Goal: Information Seeking & Learning: Learn about a topic

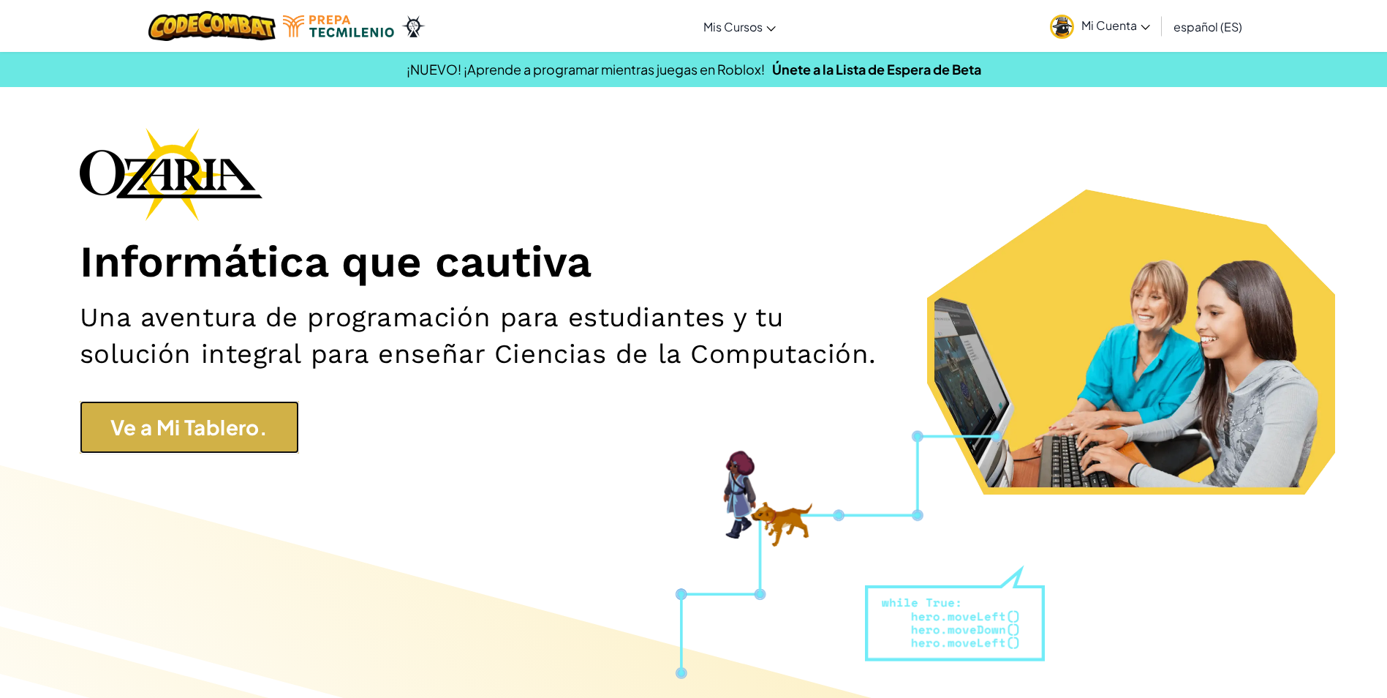
click at [248, 436] on link "Ve a Mi Tablero." at bounding box center [189, 427] width 219 height 53
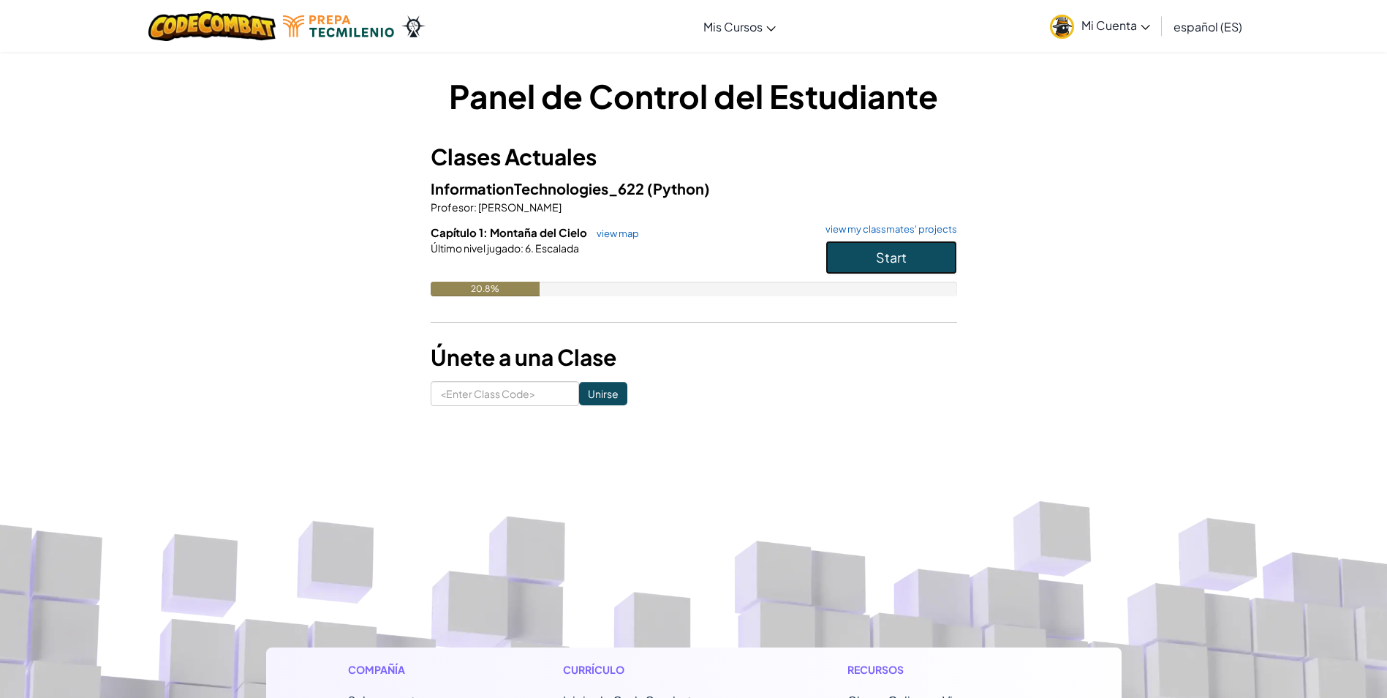
click at [859, 256] on button "Start" at bounding box center [892, 258] width 132 height 34
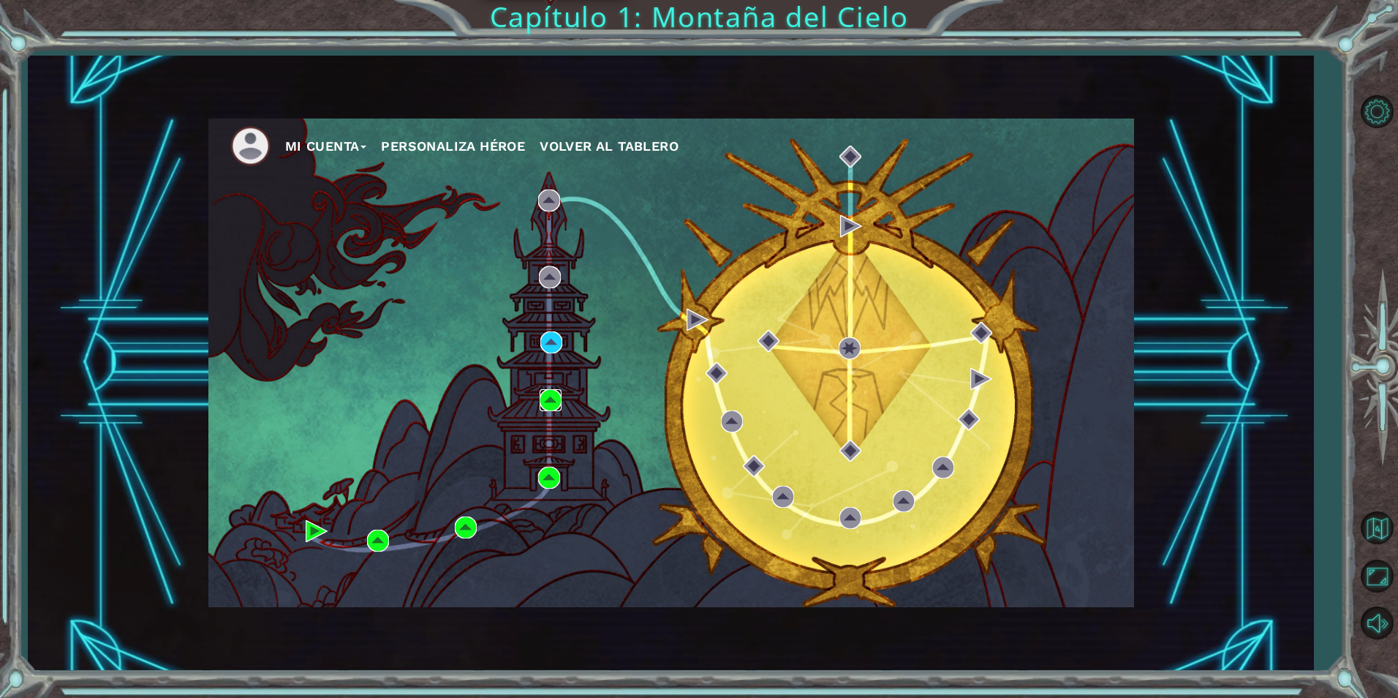
click at [557, 395] on img at bounding box center [551, 400] width 22 height 22
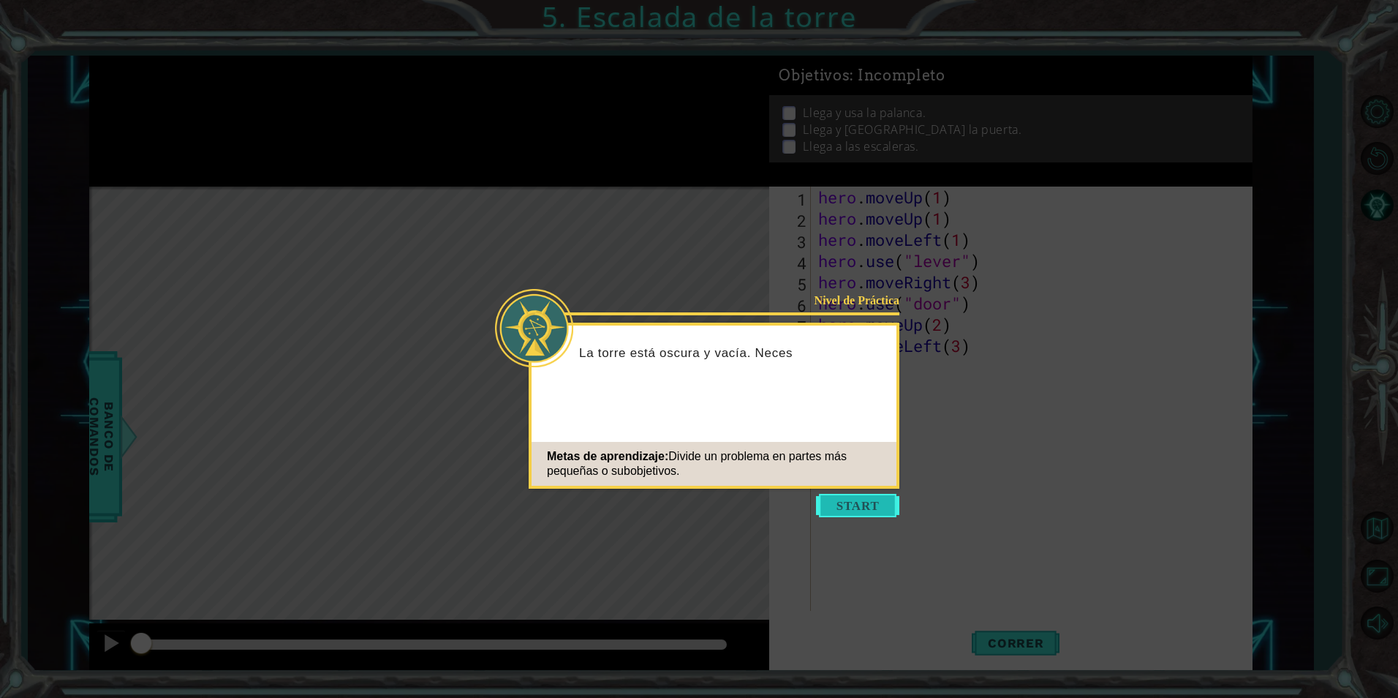
click at [875, 501] on button "Start" at bounding box center [857, 505] width 83 height 23
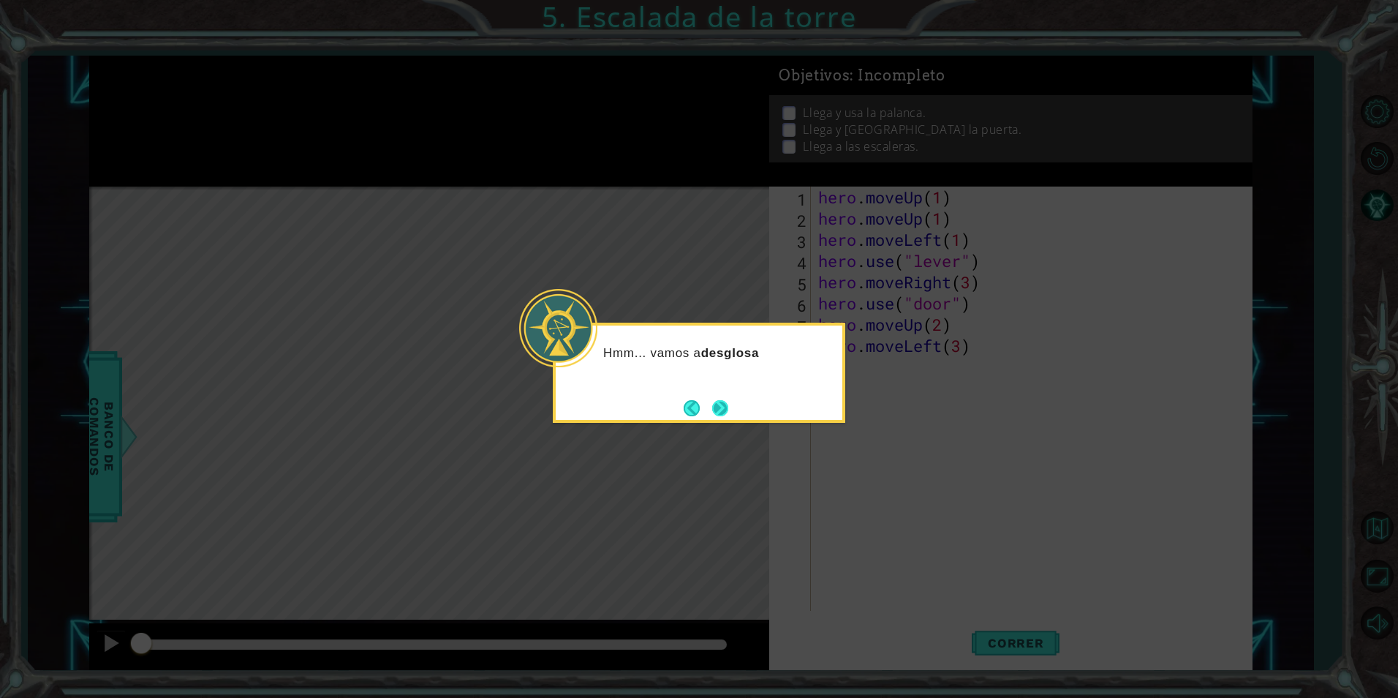
click at [717, 413] on button "Next" at bounding box center [720, 408] width 16 height 16
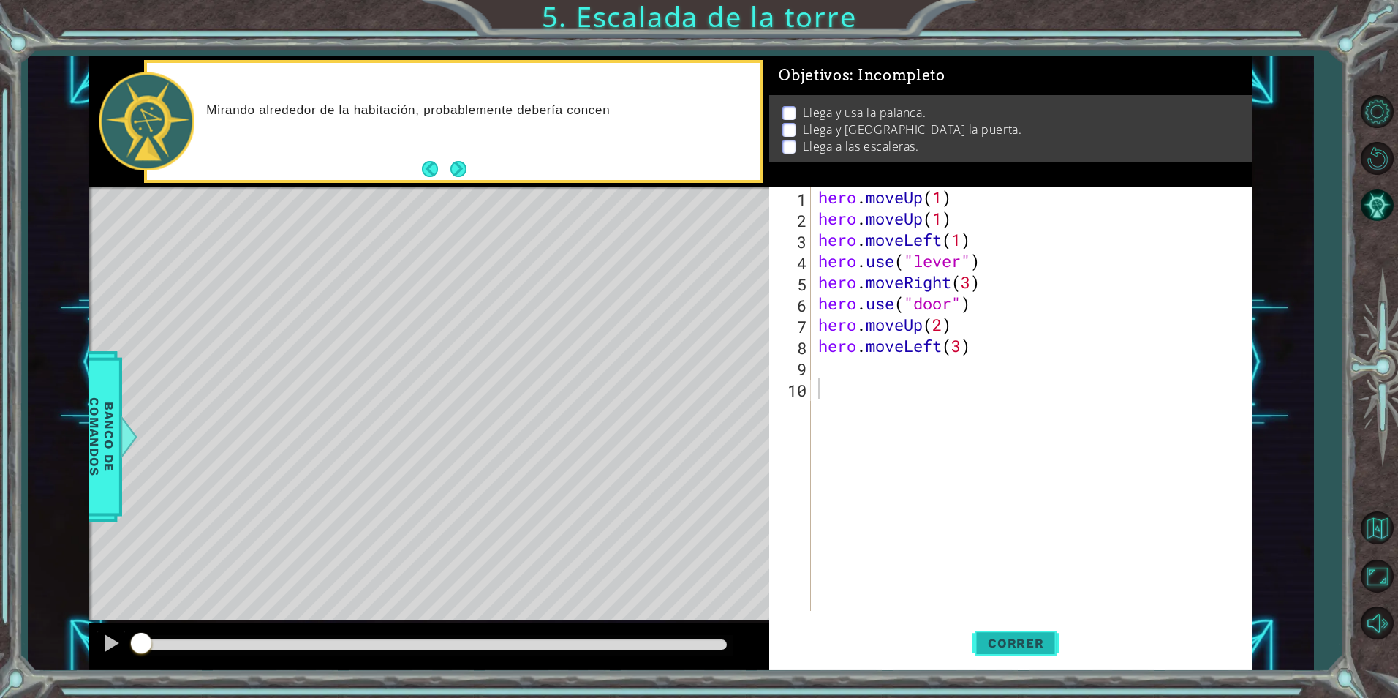
click at [1026, 638] on span "Correr" at bounding box center [1016, 642] width 86 height 15
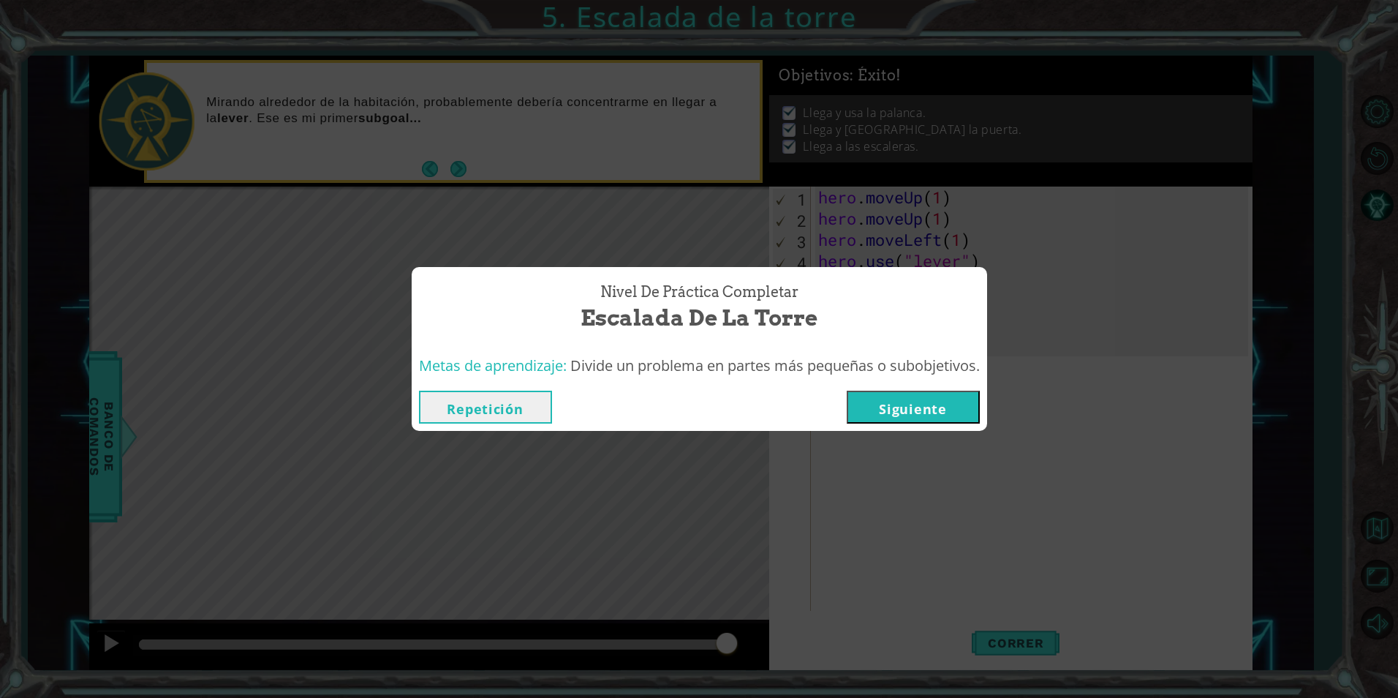
click at [948, 401] on button "Siguiente" at bounding box center [913, 406] width 133 height 33
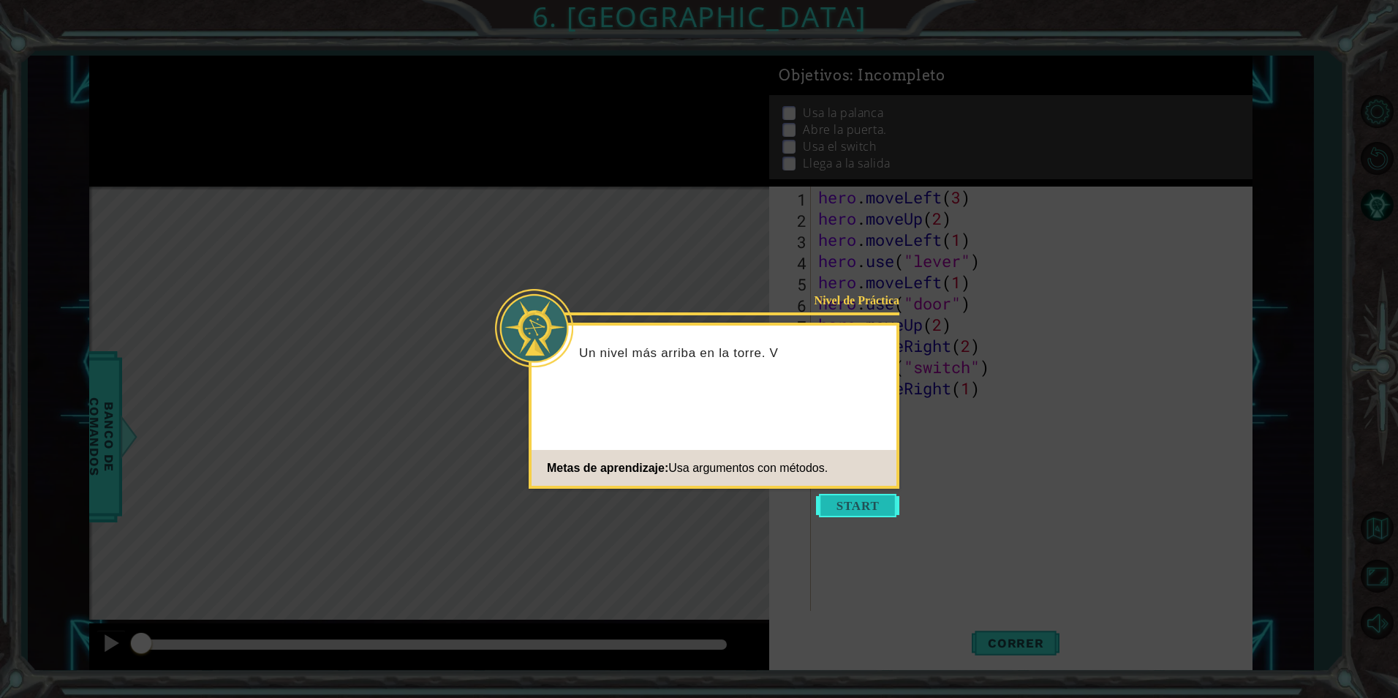
click at [872, 508] on button "Start" at bounding box center [857, 505] width 83 height 23
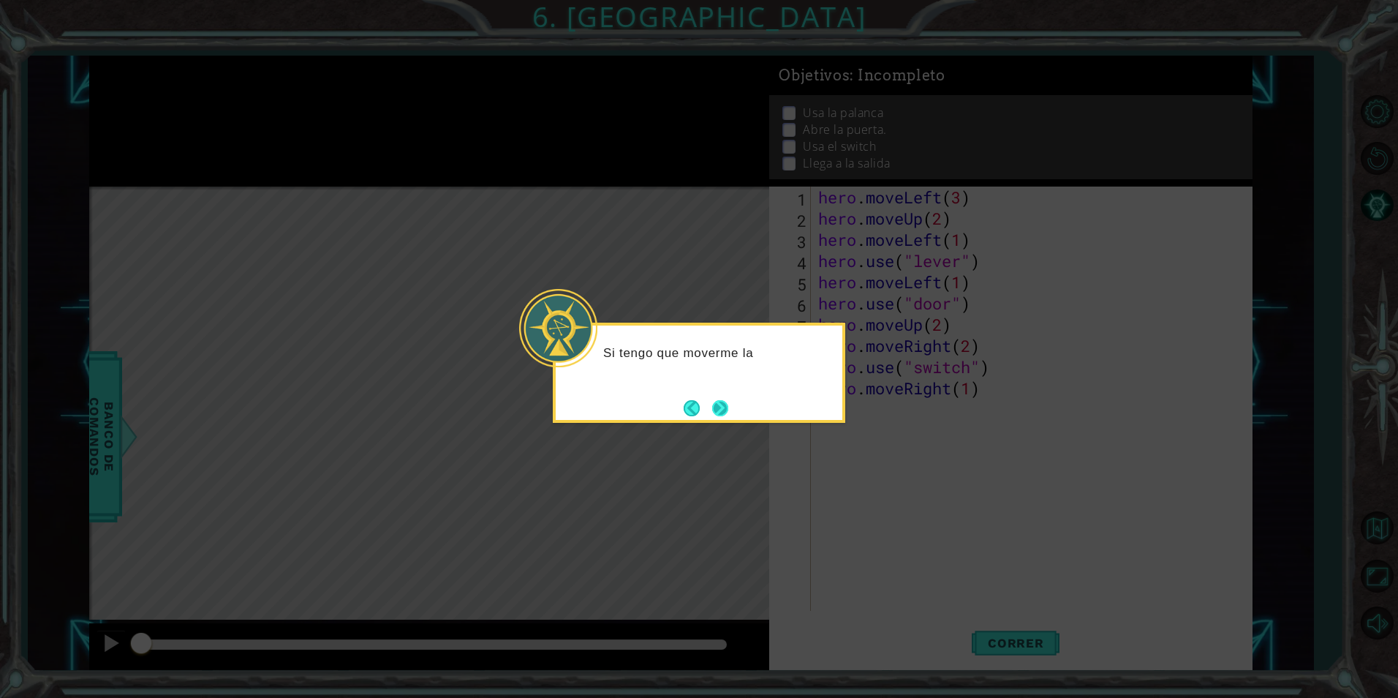
click at [725, 414] on button "Next" at bounding box center [719, 407] width 17 height 17
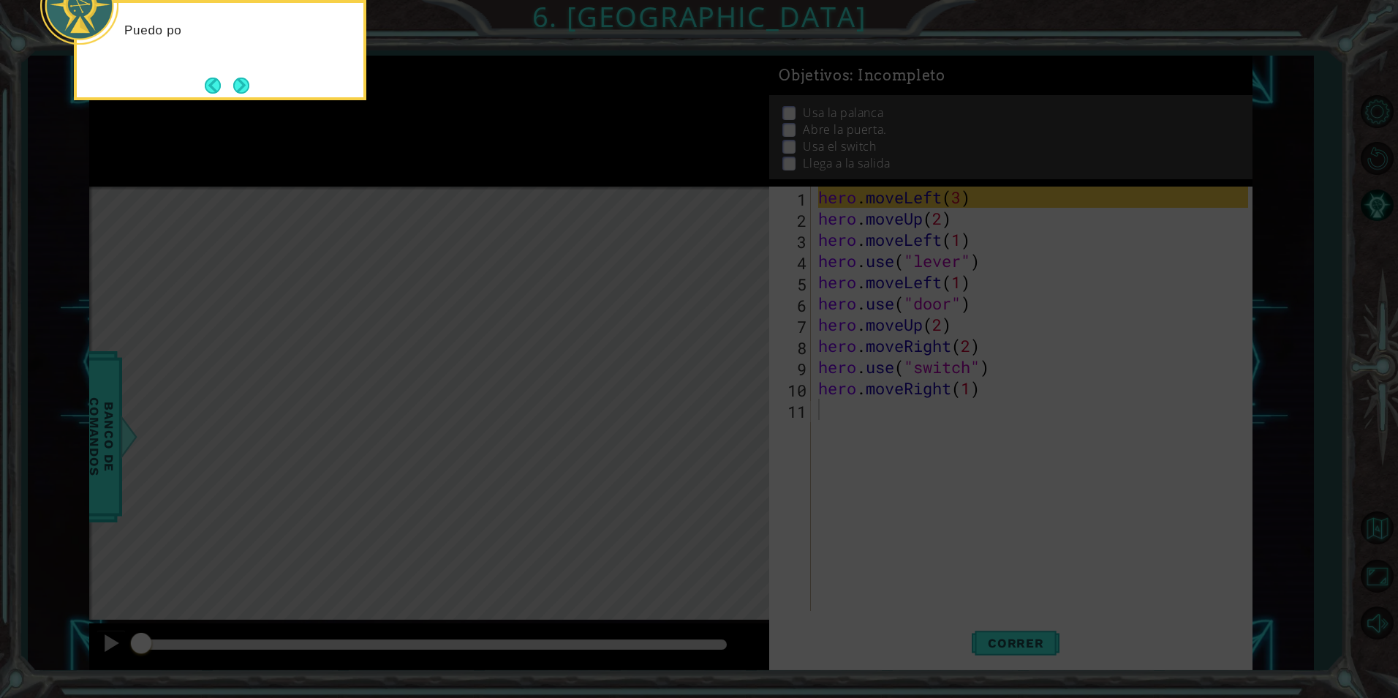
click at [801, 428] on icon at bounding box center [699, 349] width 1398 height 698
click at [235, 93] on button "Next" at bounding box center [242, 86] width 18 height 18
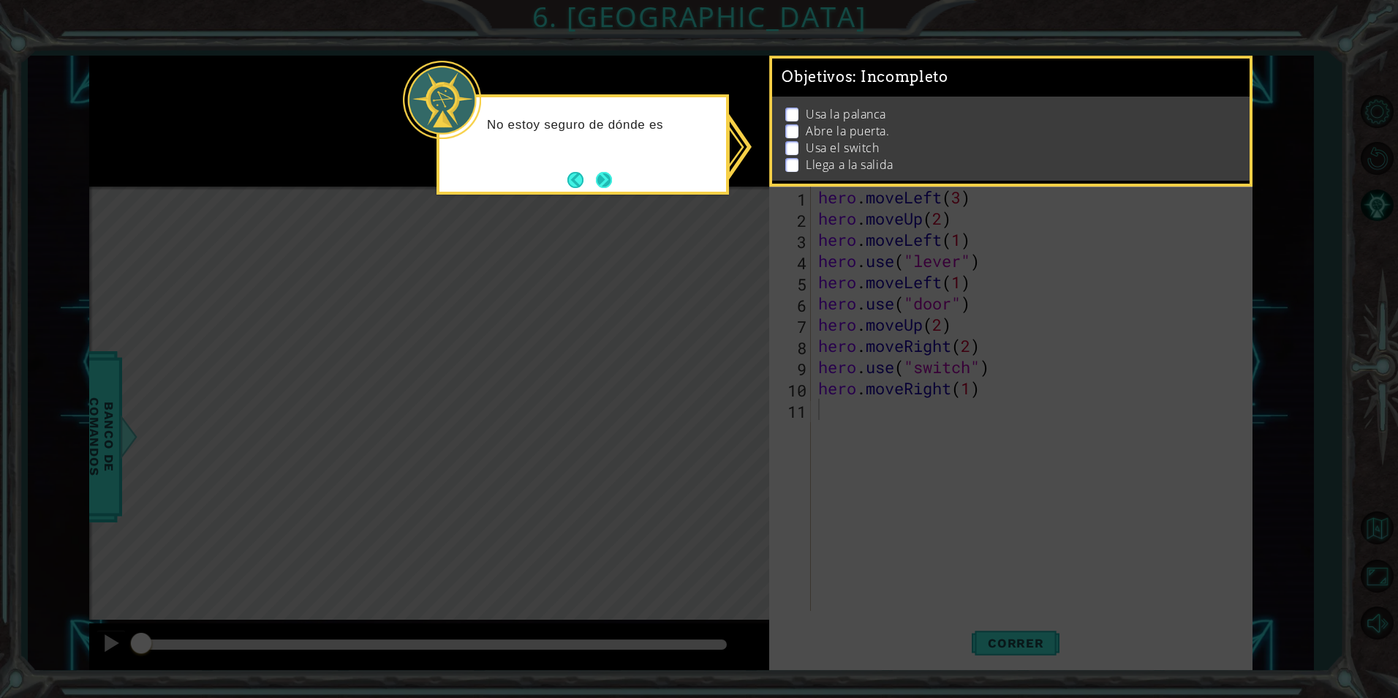
click at [596, 178] on button "Next" at bounding box center [604, 179] width 17 height 17
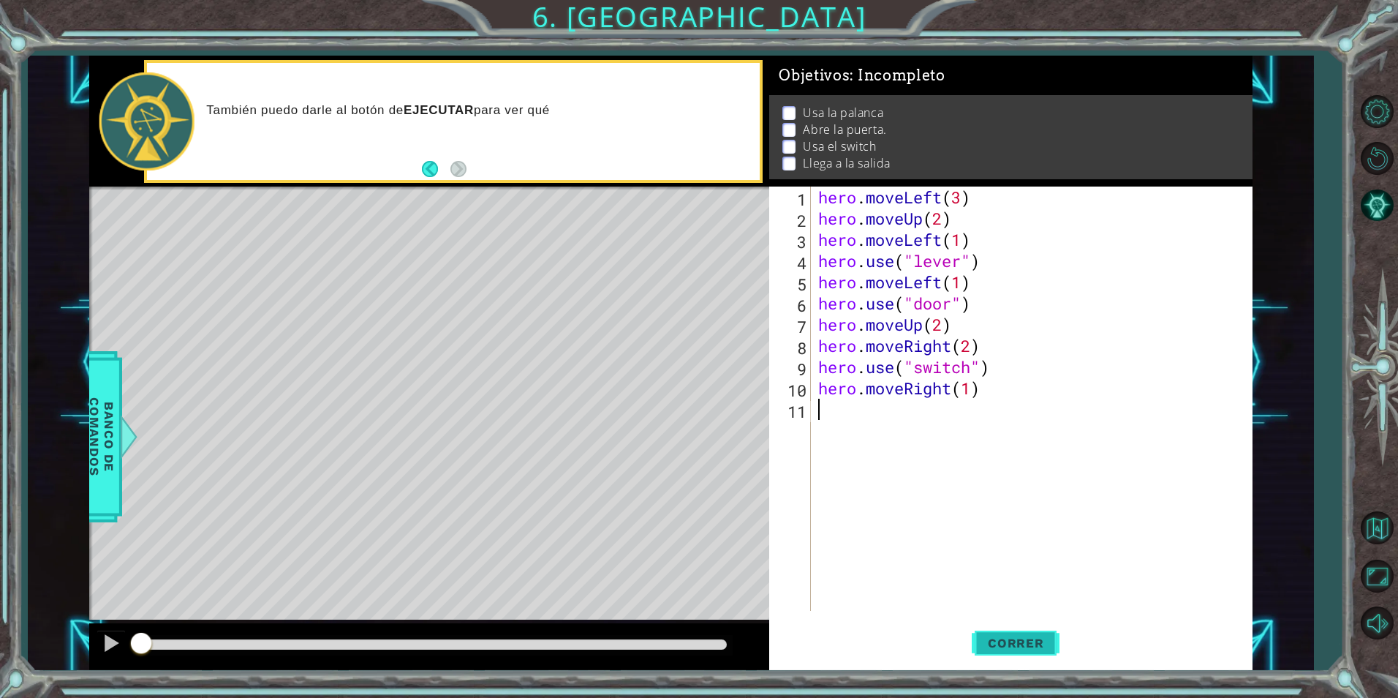
click at [1041, 635] on span "Correr" at bounding box center [1016, 642] width 86 height 15
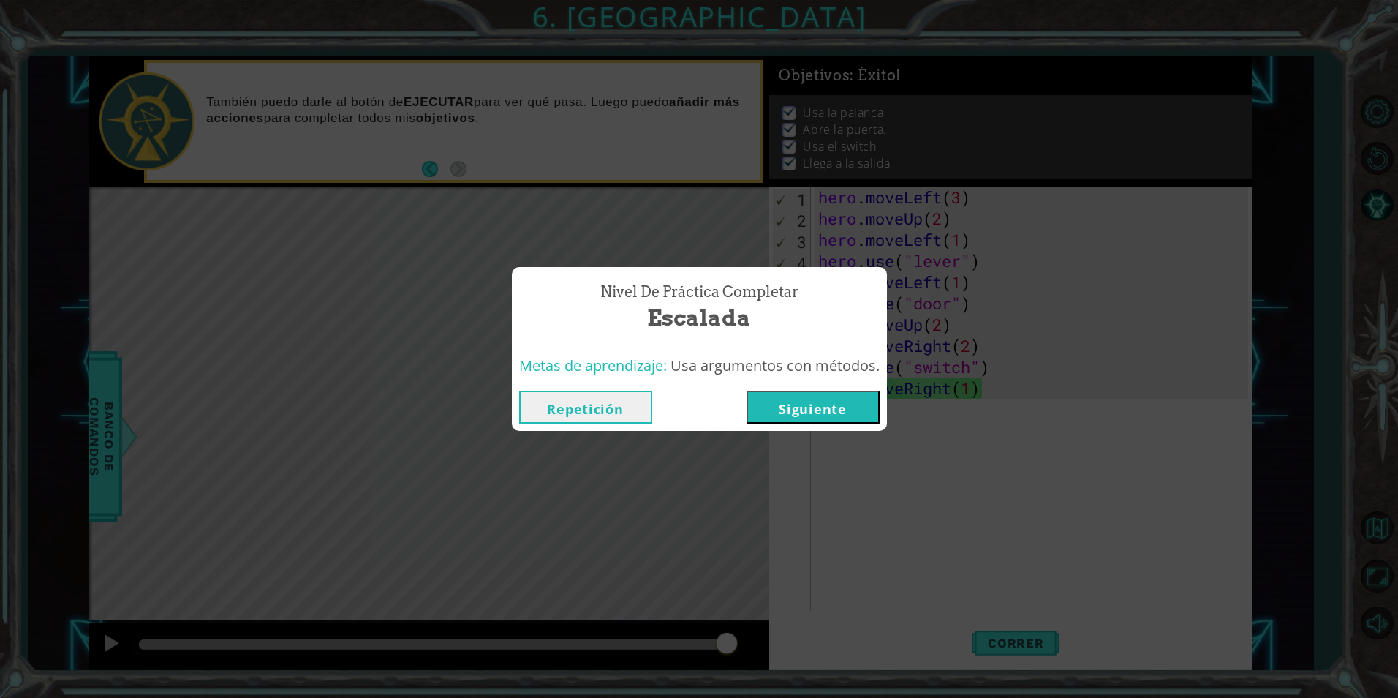
click at [814, 416] on button "Siguiente" at bounding box center [813, 406] width 133 height 33
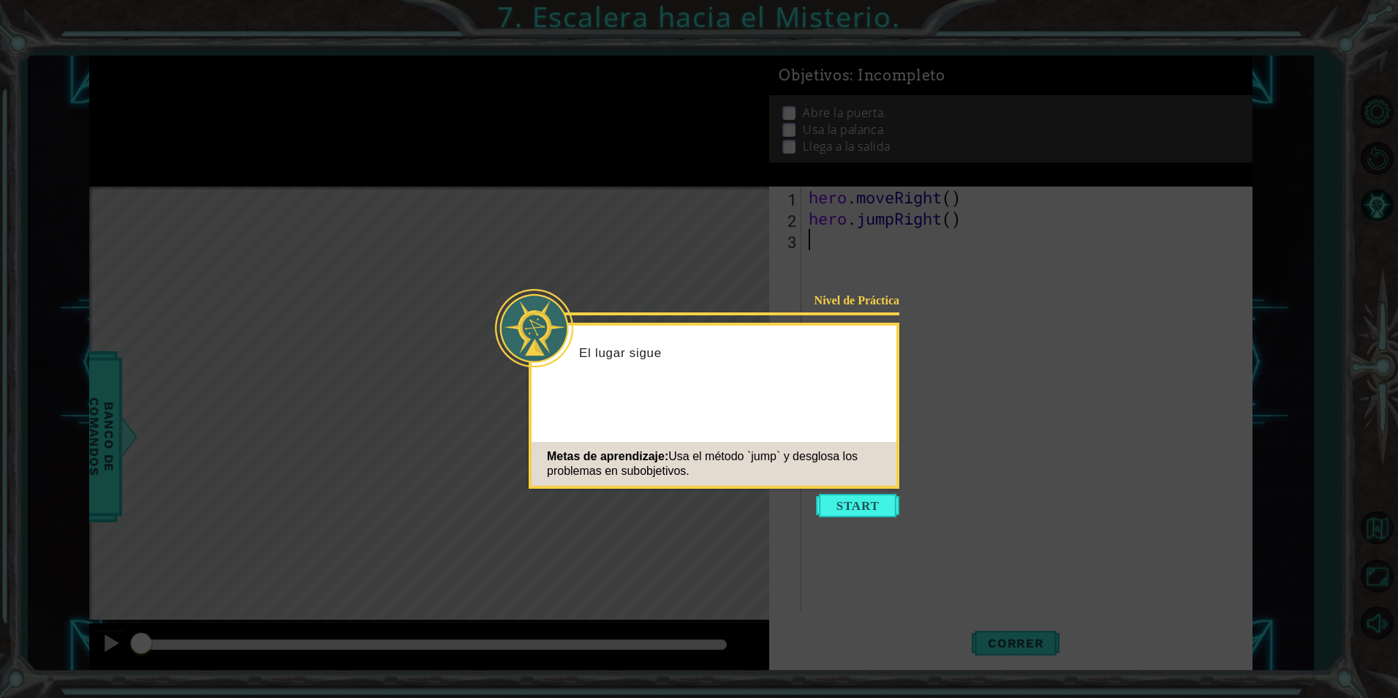
click at [844, 492] on icon at bounding box center [699, 349] width 1398 height 698
click at [853, 510] on button "Start" at bounding box center [857, 505] width 83 height 23
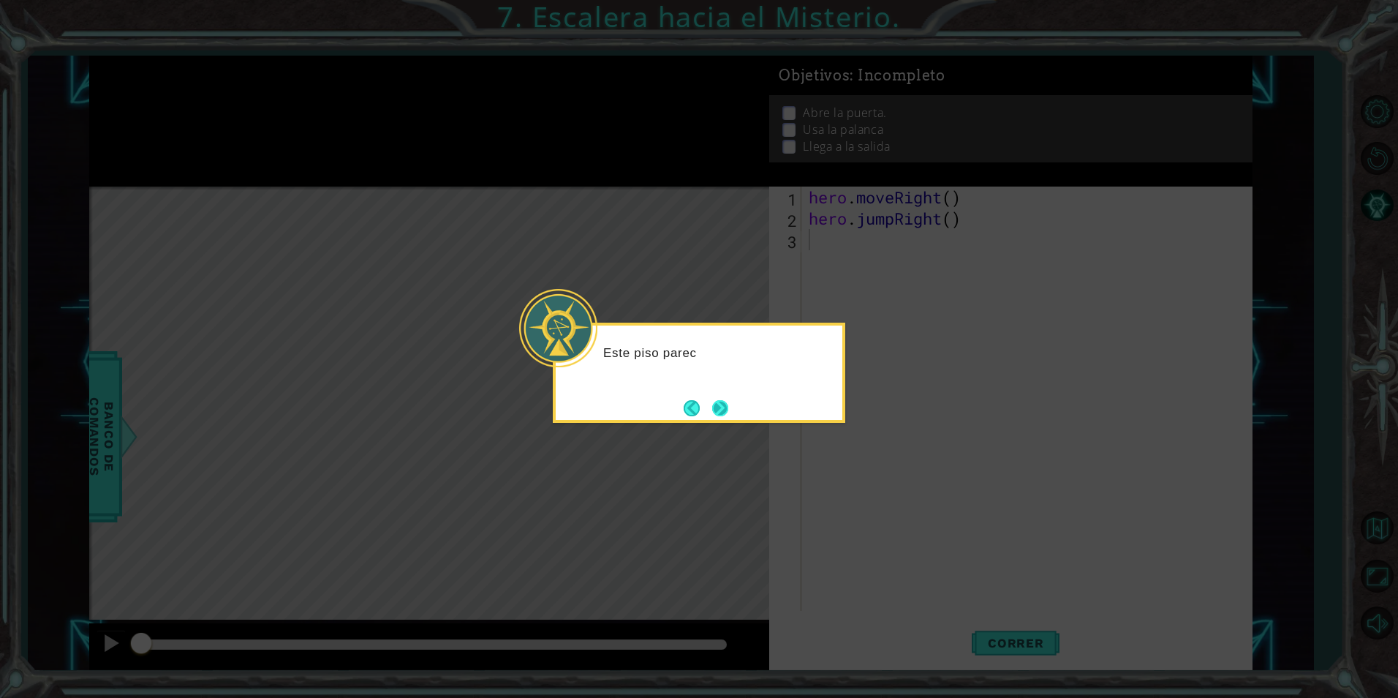
click at [727, 415] on button "Next" at bounding box center [720, 408] width 18 height 18
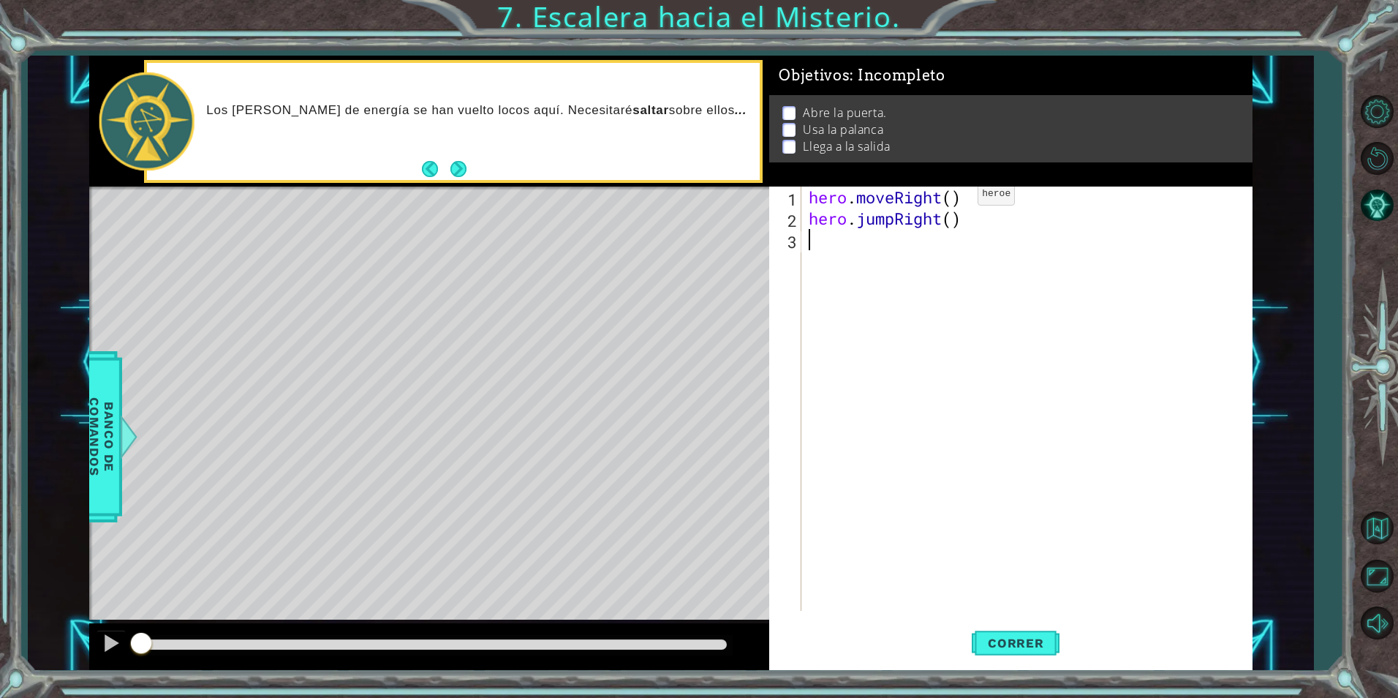
click at [956, 197] on div "hero . moveRight ( ) hero . jumpRight ( )" at bounding box center [1030, 419] width 449 height 467
click at [134, 418] on div at bounding box center [129, 437] width 18 height 44
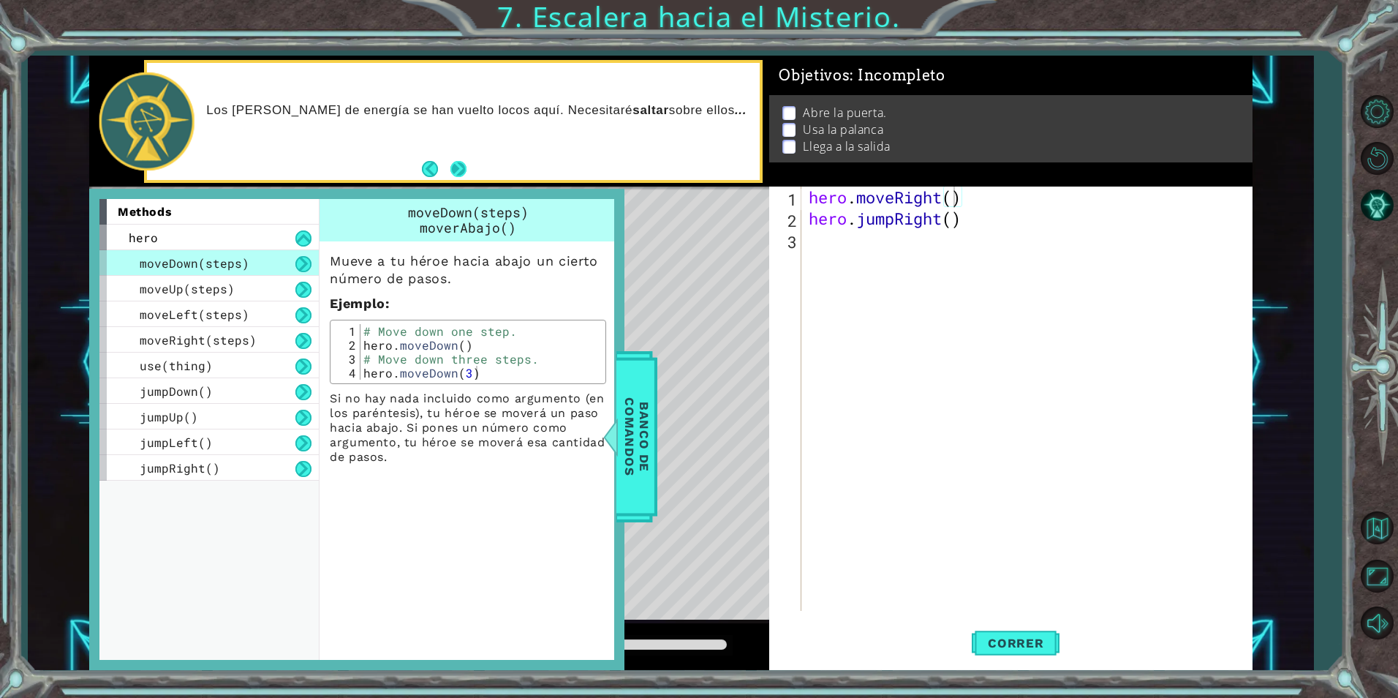
click at [458, 162] on button "Next" at bounding box center [458, 169] width 16 height 16
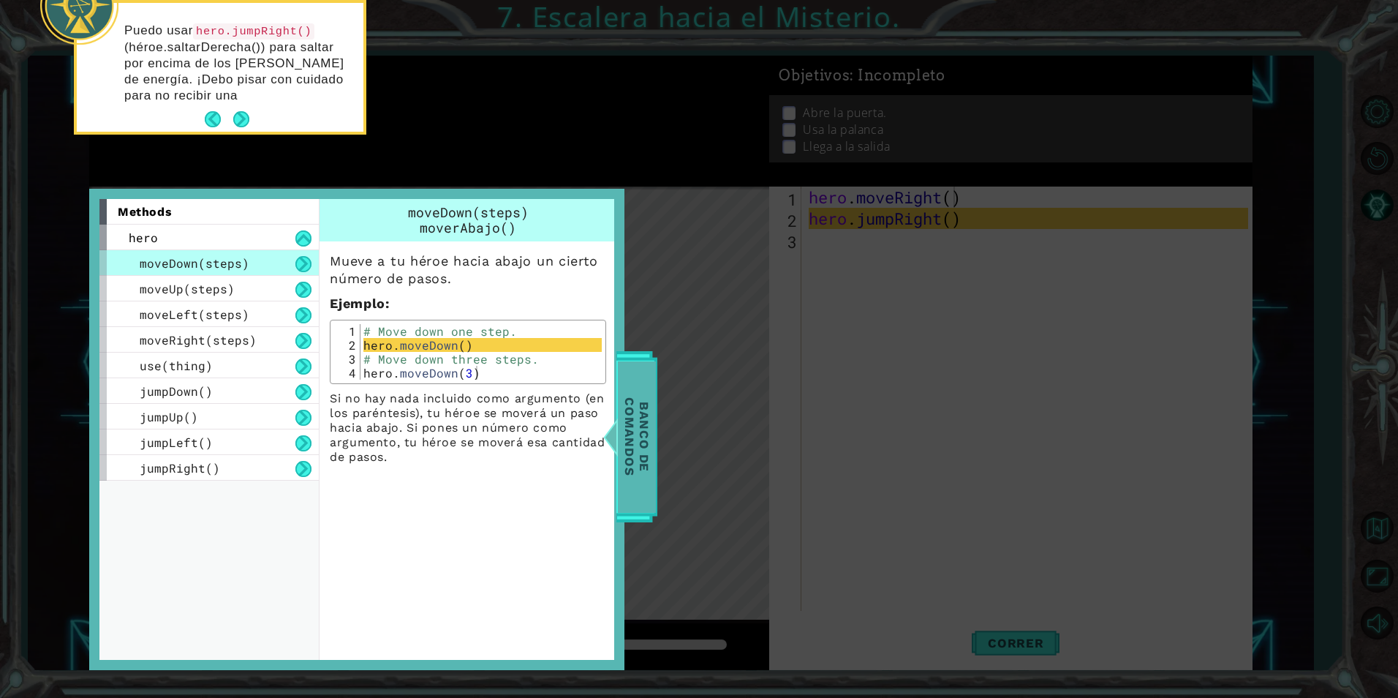
click at [645, 386] on span "Banco de comandos" at bounding box center [637, 436] width 38 height 151
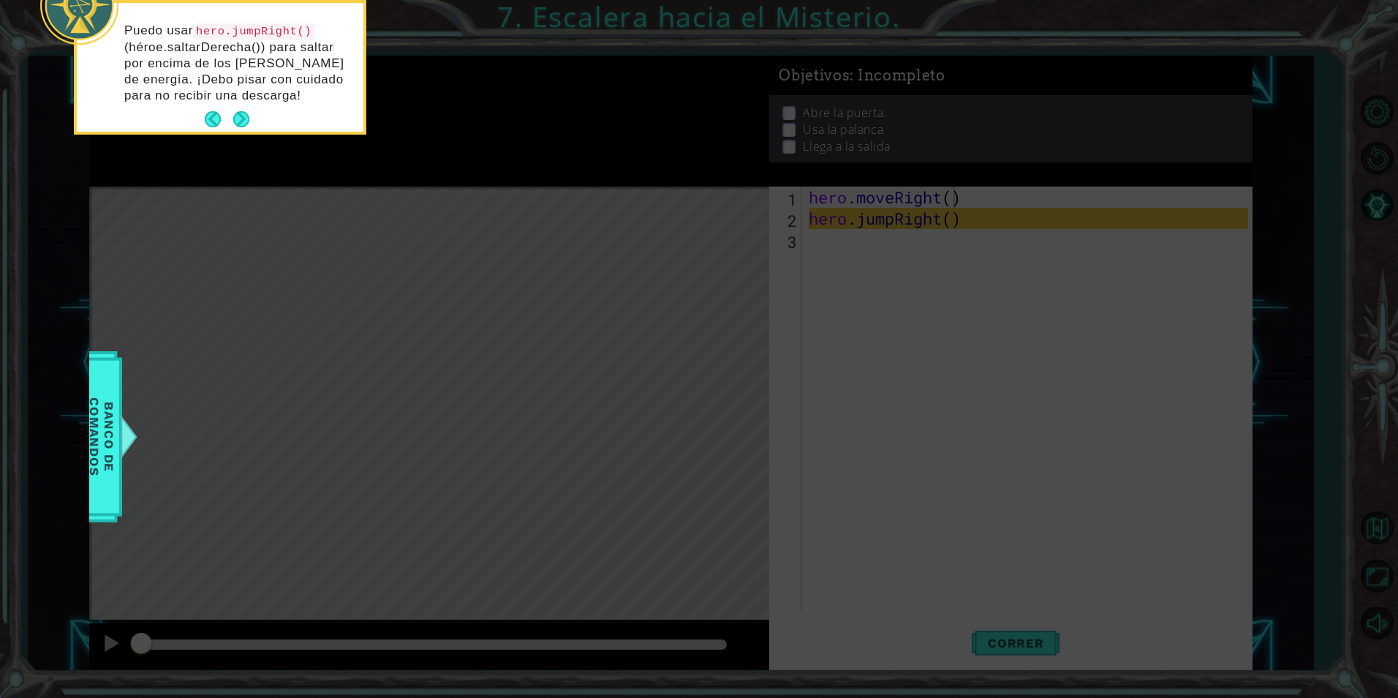
click at [633, 448] on icon at bounding box center [699, 349] width 1398 height 698
click at [248, 113] on button "Next" at bounding box center [241, 119] width 16 height 16
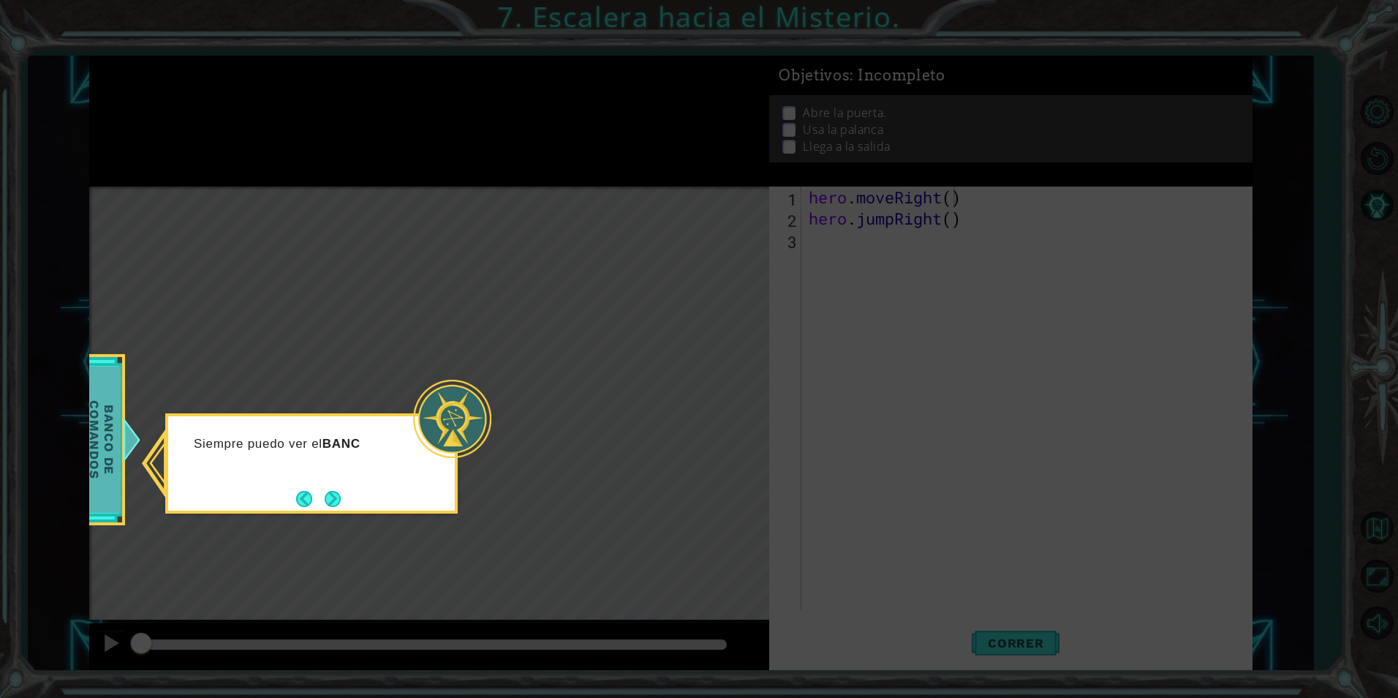
click at [121, 450] on div "Banco de comandos" at bounding box center [101, 439] width 47 height 171
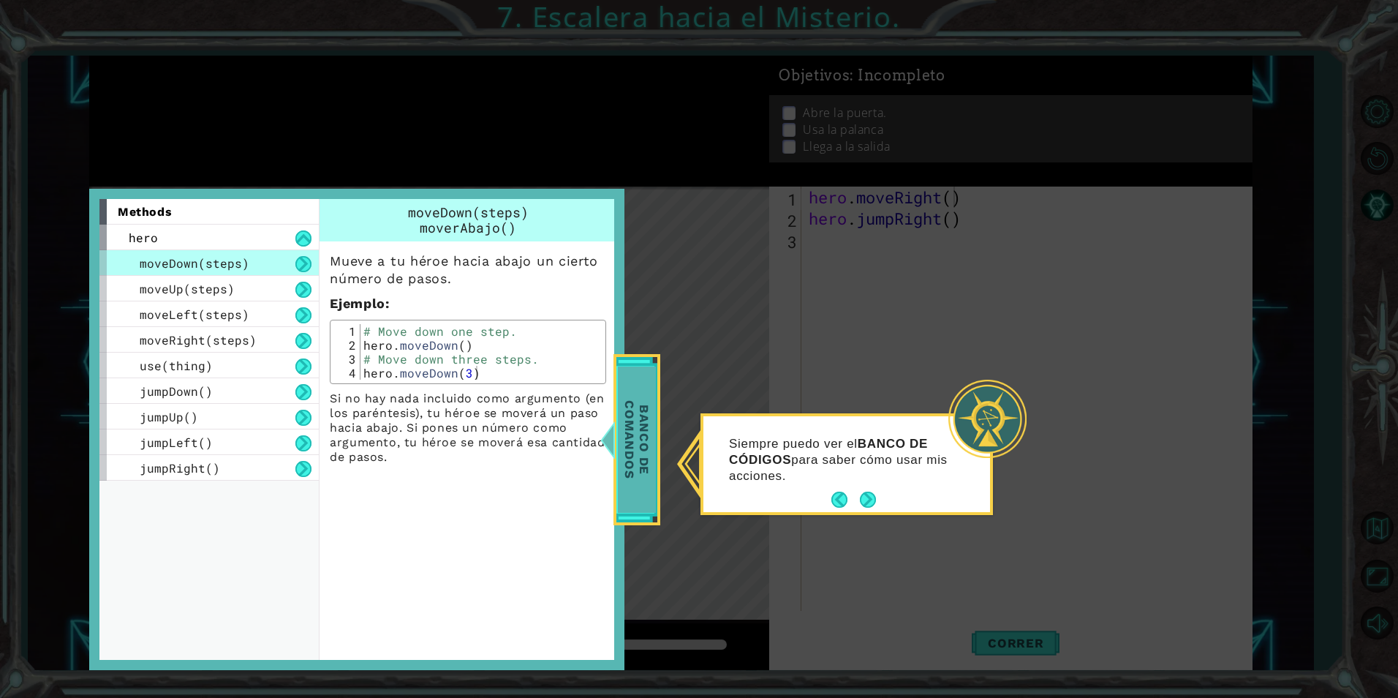
click at [642, 439] on span "Banco de comandos" at bounding box center [637, 439] width 38 height 146
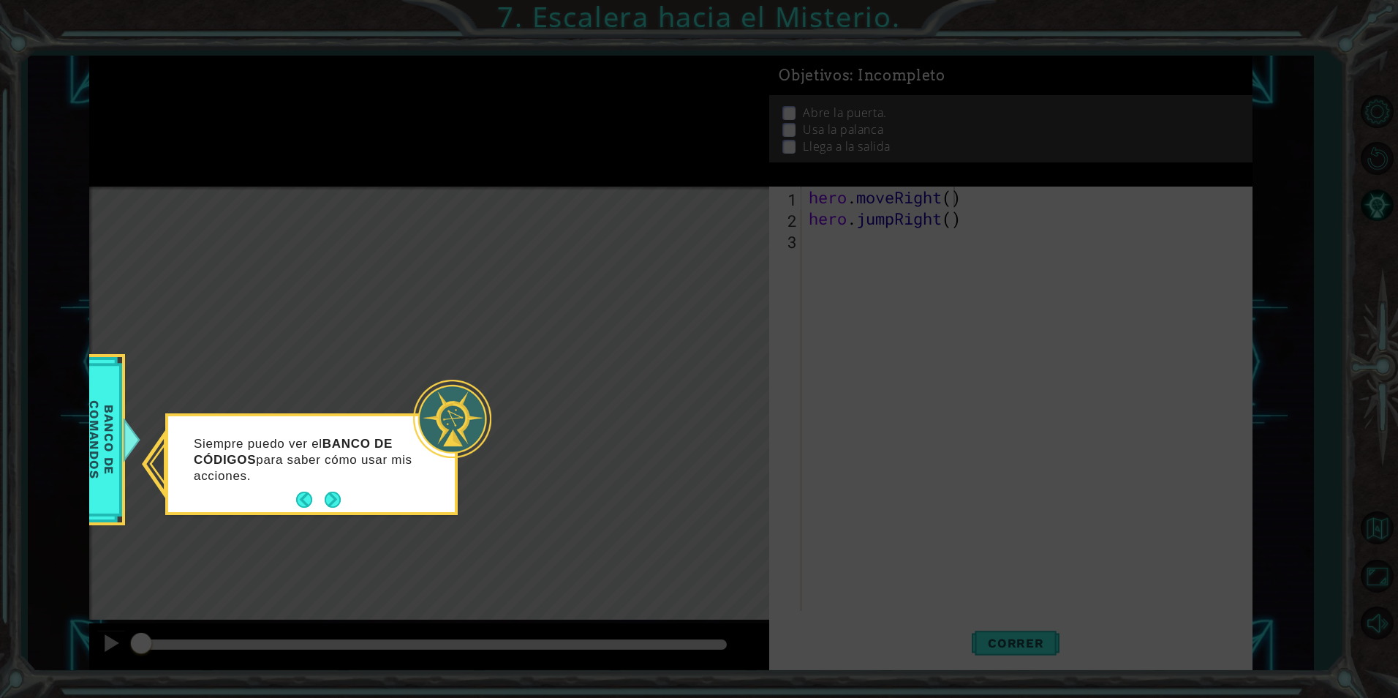
click at [342, 502] on button "Next" at bounding box center [332, 499] width 19 height 19
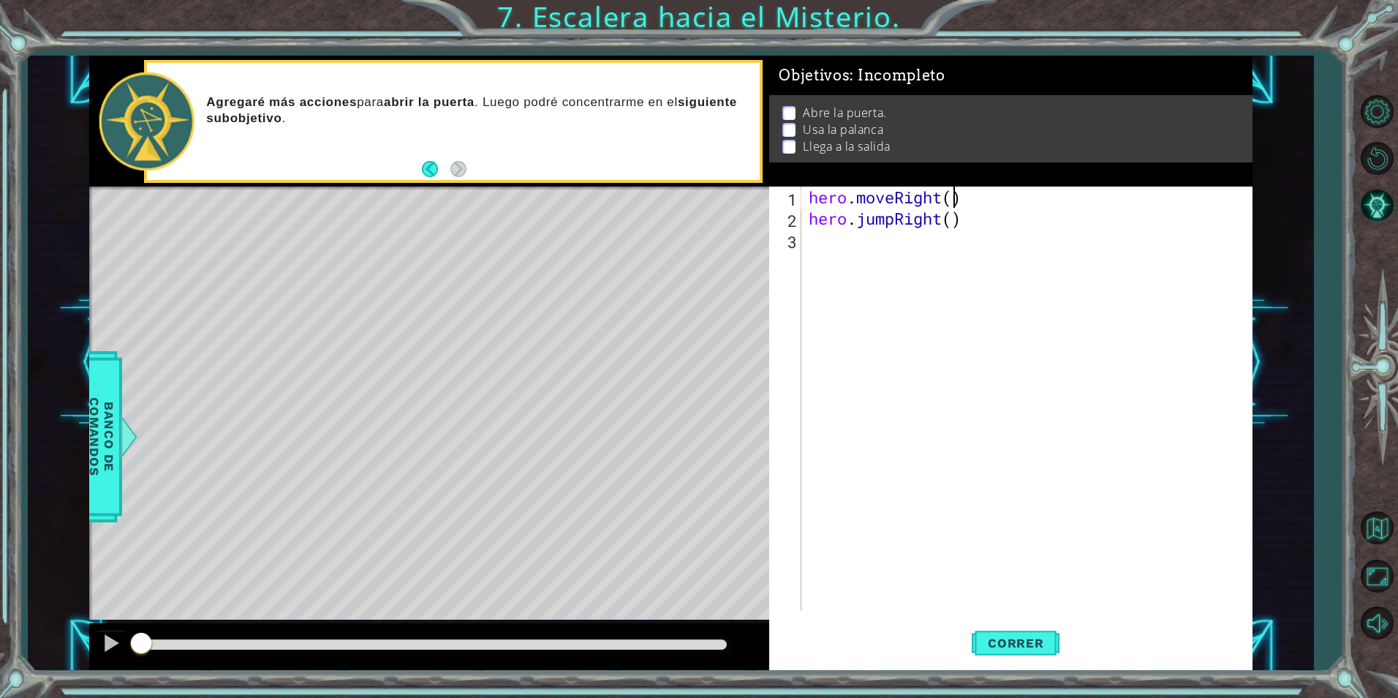
scroll to position [0, 7]
click at [954, 221] on div "hero . moveRight ( 1 ) hero . jumpRight ( )" at bounding box center [1030, 419] width 449 height 467
type textarea "hero.jumpRight(1)"
click at [852, 241] on div "hero . moveRight ( 1 ) hero . jumpRight ( 1 )" at bounding box center [1030, 419] width 449 height 467
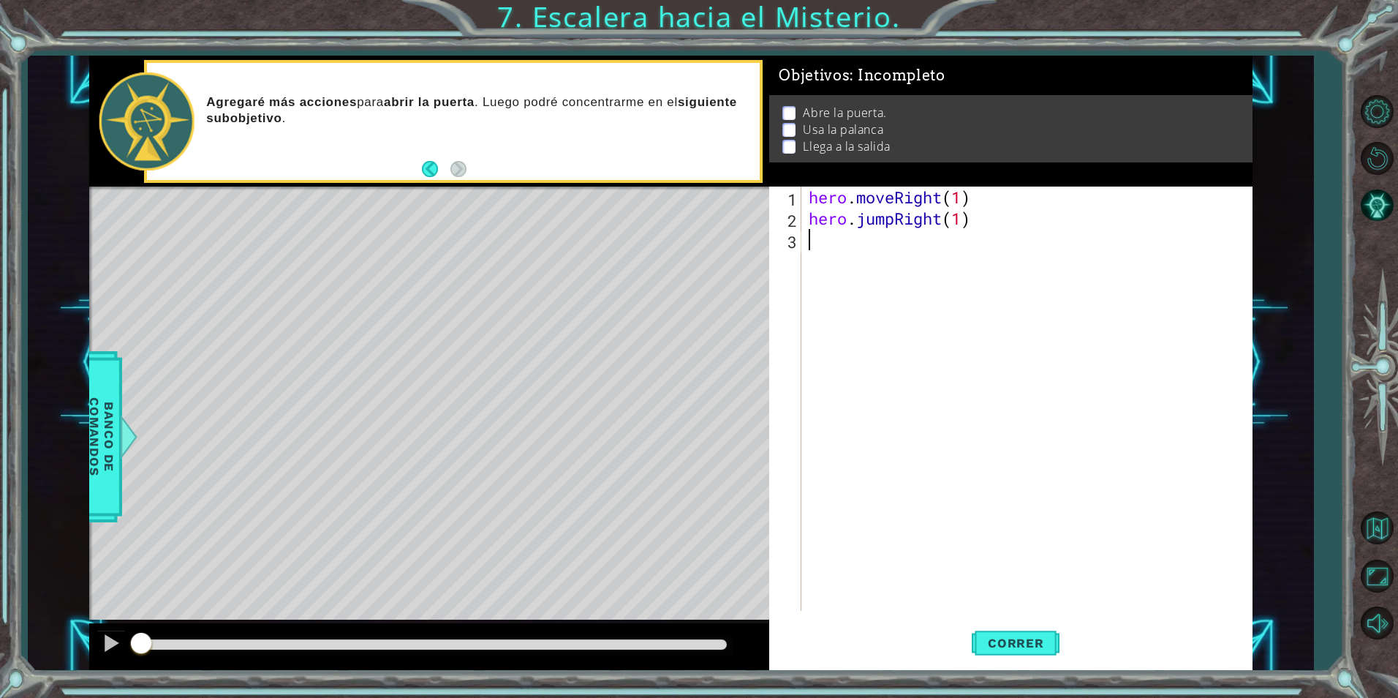
type textarea "h"
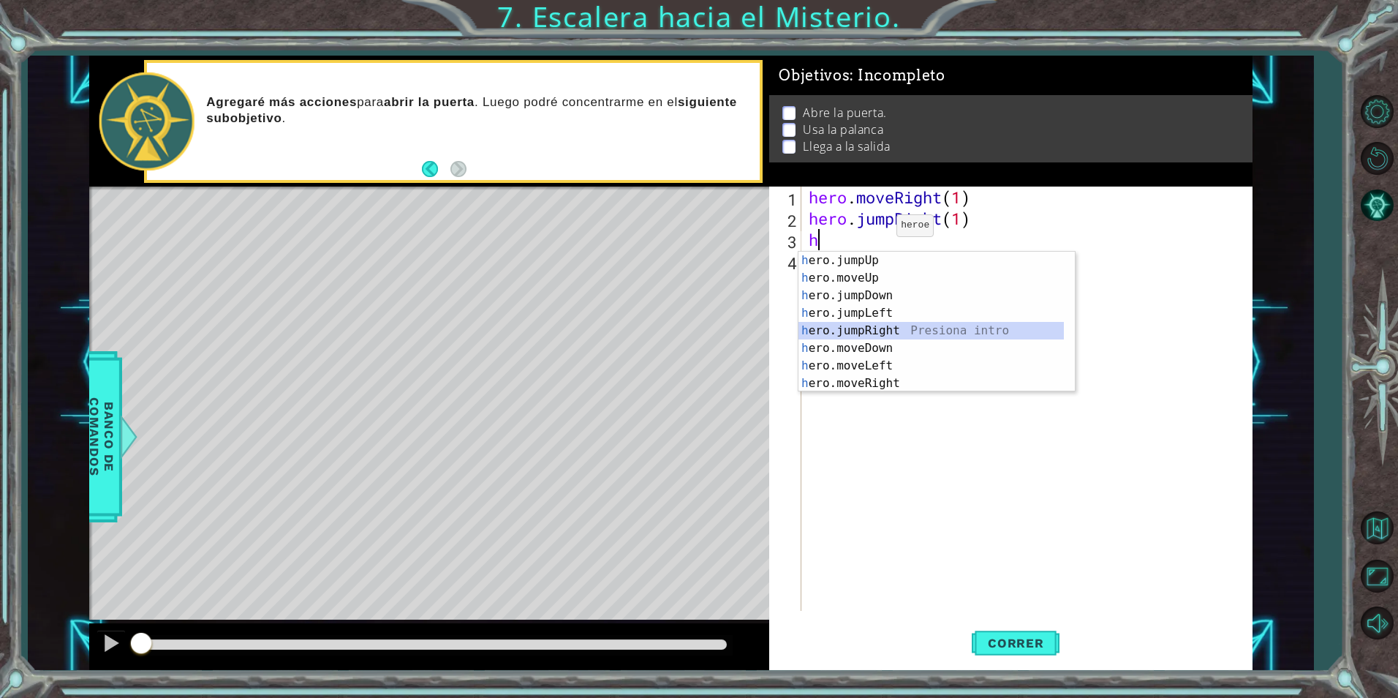
click at [881, 336] on div "h ero.jumpUp Presiona intro h ero.moveUp Presiona intro h ero.jumpDown Presiona…" at bounding box center [930, 339] width 265 height 175
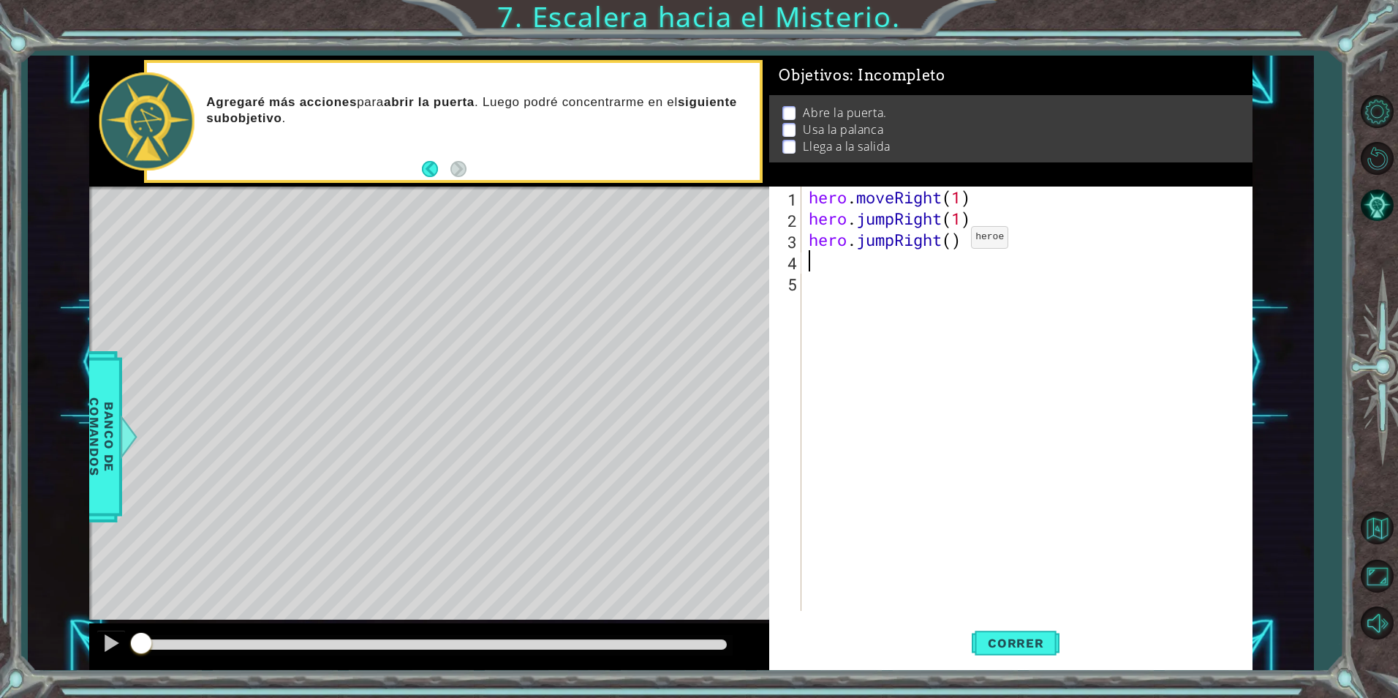
click at [949, 241] on div "hero . moveRight ( 1 ) hero . jumpRight ( 1 ) hero . jumpRight ( )" at bounding box center [1030, 419] width 449 height 467
type textarea "hero.jumpRight(1)"
click at [850, 269] on div "hero . moveRight ( 1 ) hero . jumpRight ( 1 ) hero . jumpRight ( 1 )" at bounding box center [1030, 419] width 449 height 467
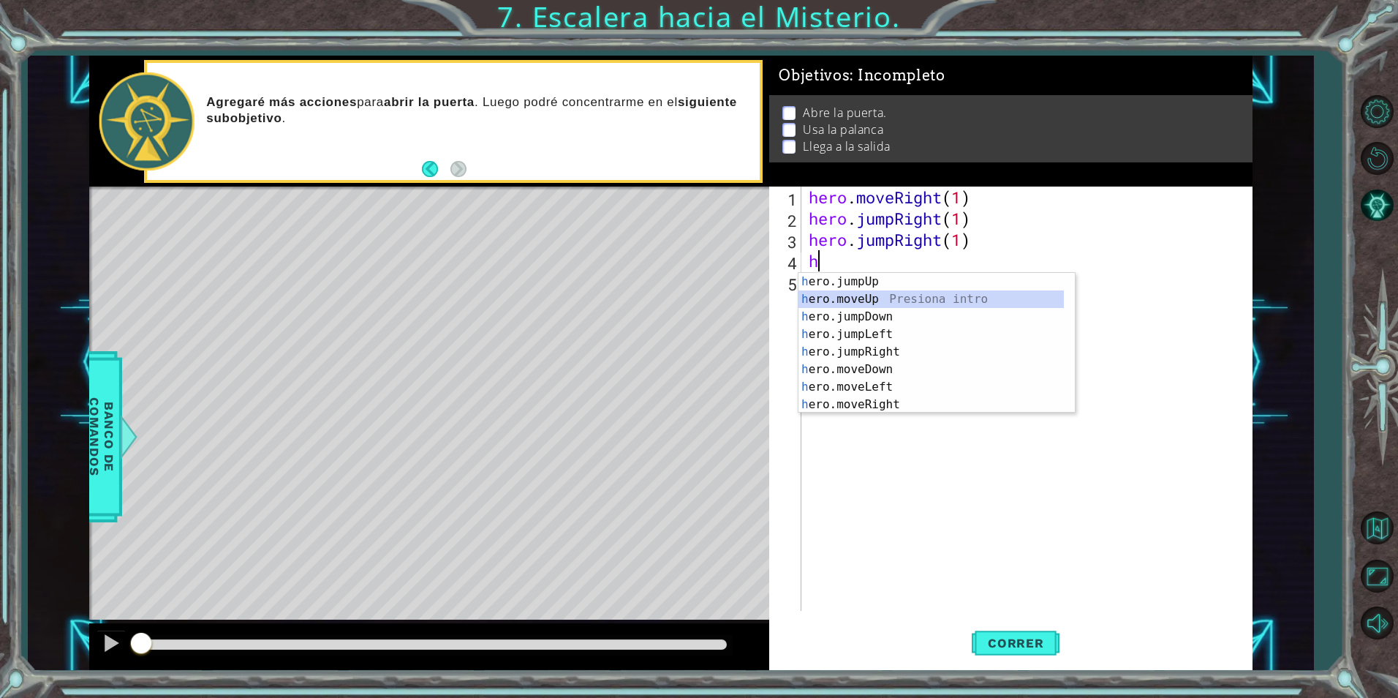
click at [856, 305] on div "h ero.jumpUp Presiona intro h ero.moveUp Presiona intro h ero.jumpDown Presiona…" at bounding box center [930, 360] width 265 height 175
type textarea "hero.moveUp(1)"
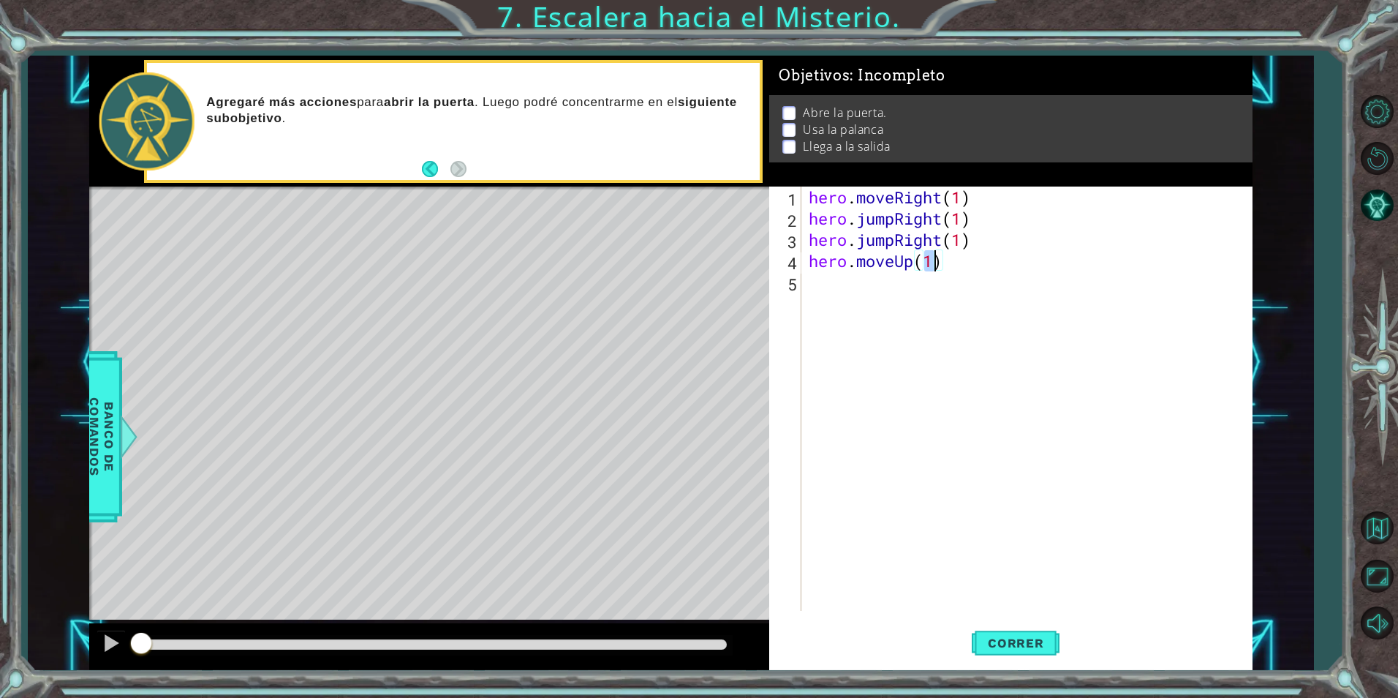
click at [892, 297] on div "hero . moveRight ( 1 ) hero . jumpRight ( 1 ) hero . jumpRight ( 1 ) hero . mov…" at bounding box center [1030, 419] width 449 height 467
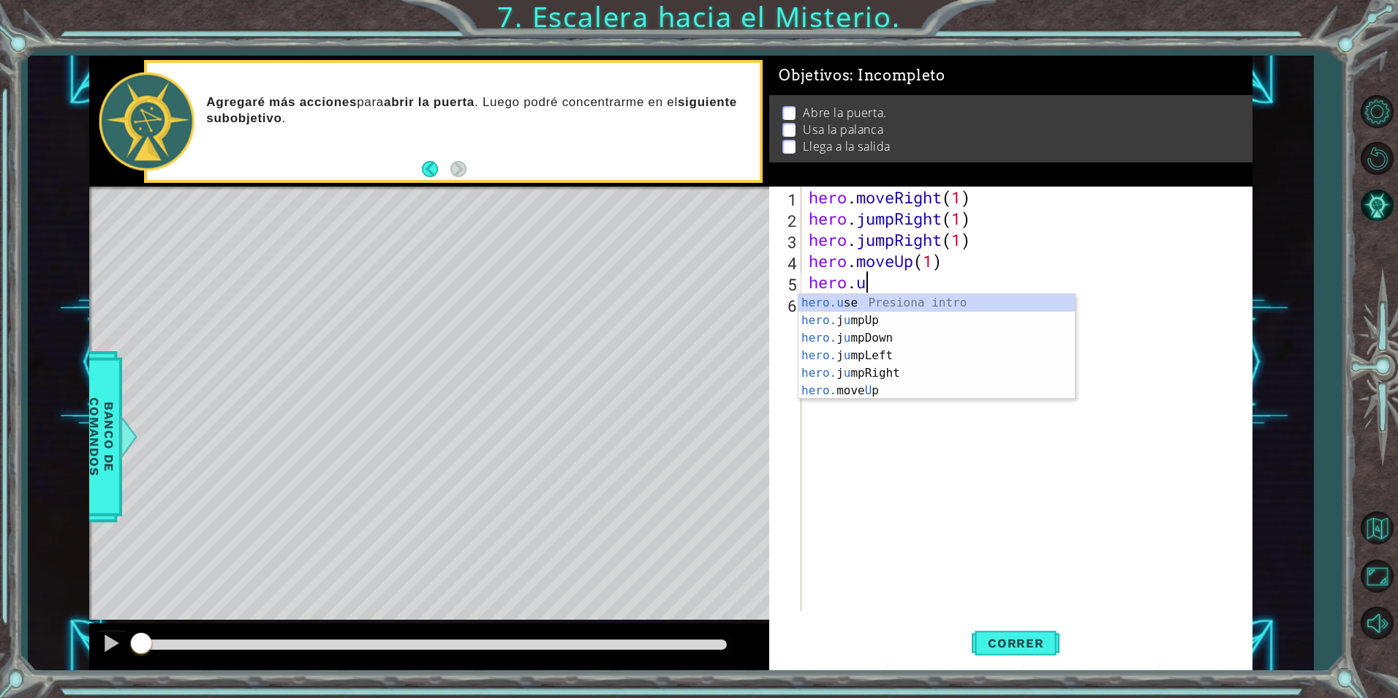
scroll to position [0, 2]
click at [950, 304] on div "hero.u se Presiona intro hero. j u mpUp Presiona intro hero. j u mpDown Presion…" at bounding box center [936, 364] width 276 height 140
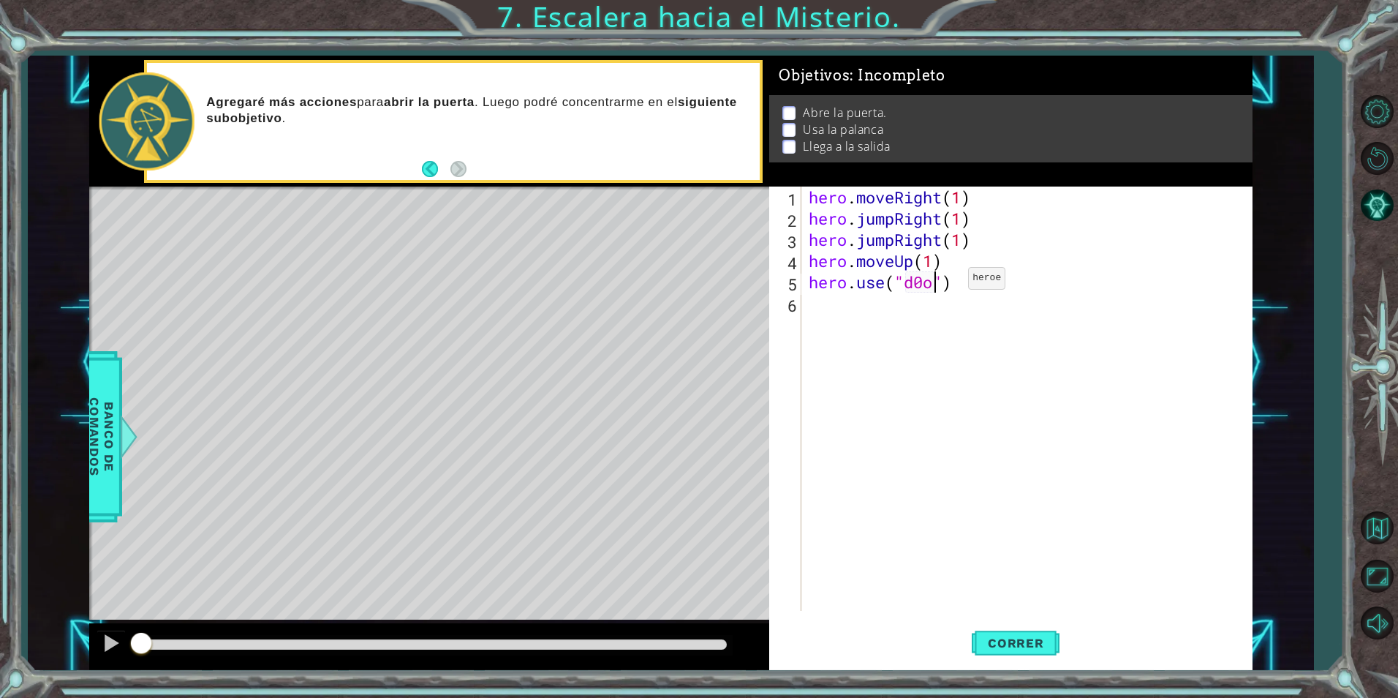
scroll to position [0, 5]
type textarea "hero.use("door")"
click at [872, 320] on div "hero . moveRight ( 1 ) hero . jumpRight ( 1 ) hero . jumpRight ( 1 ) hero . mov…" at bounding box center [1030, 419] width 449 height 467
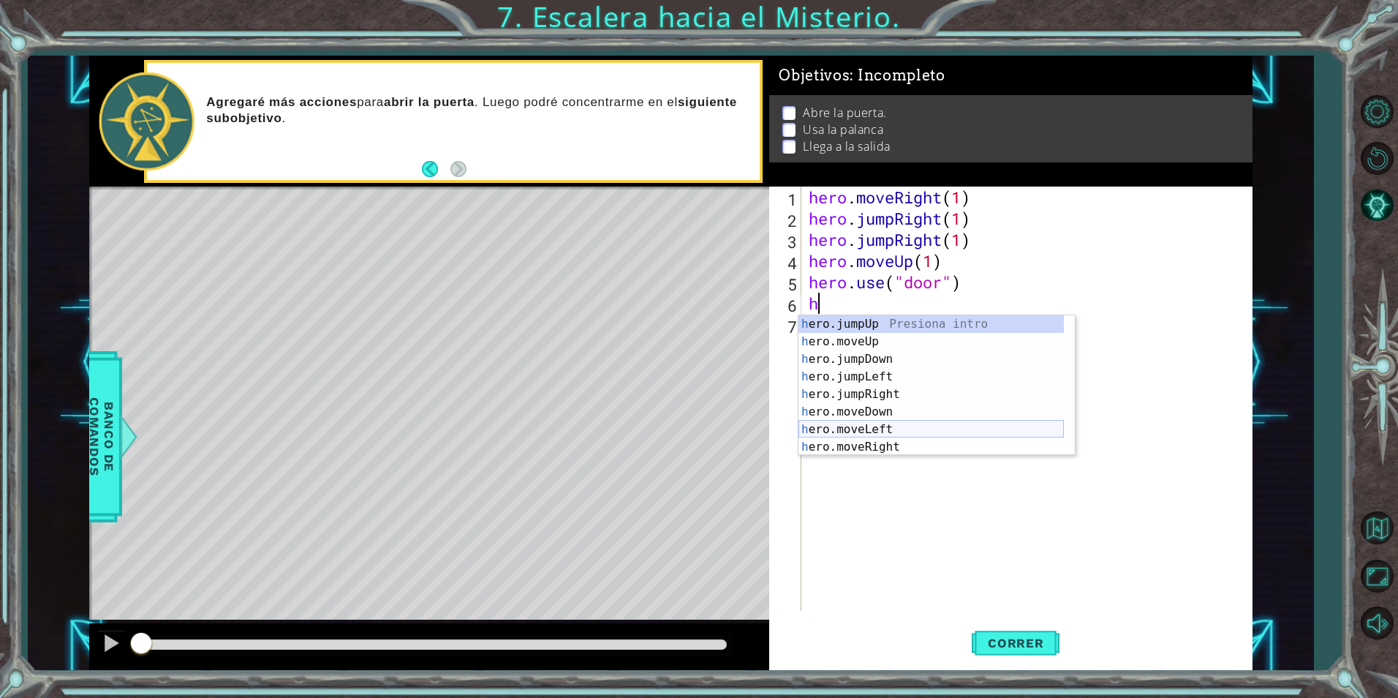
click at [882, 434] on div "h ero.jumpUp Presiona intro h ero.moveUp Presiona intro h ero.jumpDown Presiona…" at bounding box center [930, 402] width 265 height 175
type textarea "hero.moveLeft(1)"
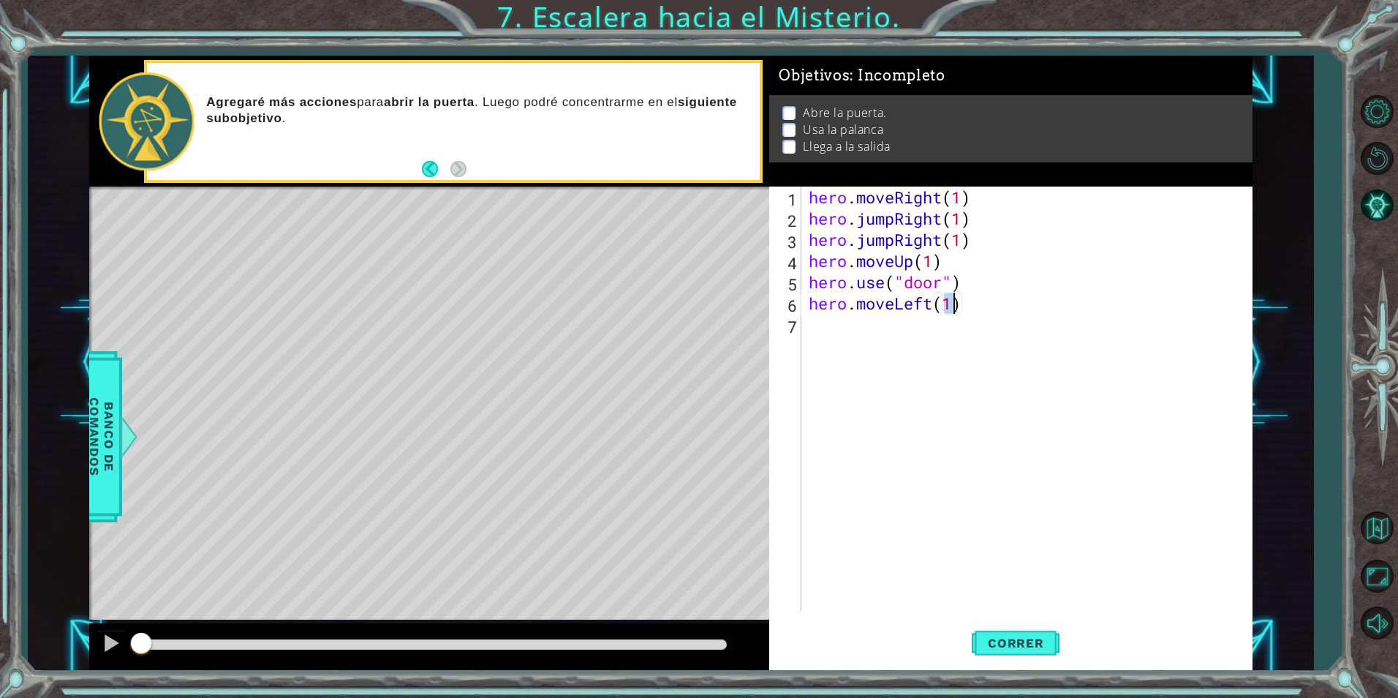
click at [931, 325] on div "hero . moveRight ( 1 ) hero . jumpRight ( 1 ) hero . jumpRight ( 1 ) hero . mov…" at bounding box center [1030, 419] width 449 height 467
type textarea "h"
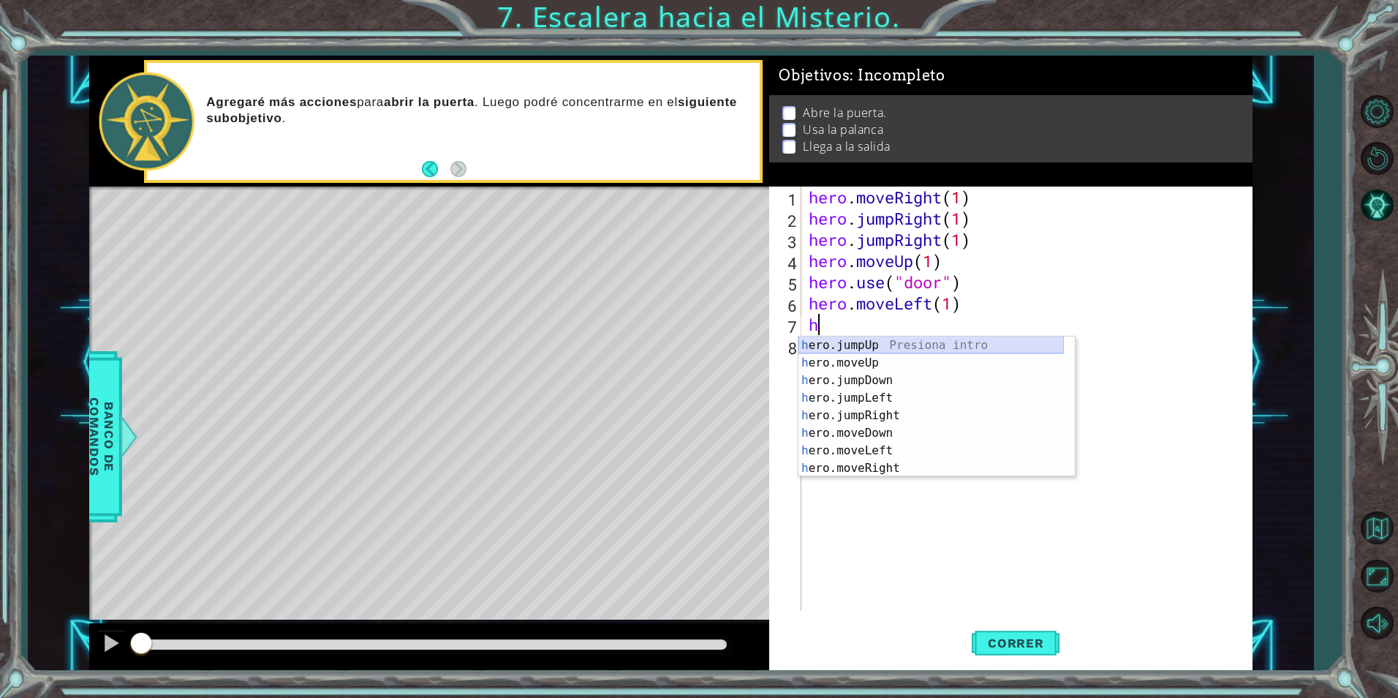
click at [864, 350] on div "h ero.jumpUp Presiona intro h ero.moveUp Presiona intro h ero.jumpDown Presiona…" at bounding box center [930, 423] width 265 height 175
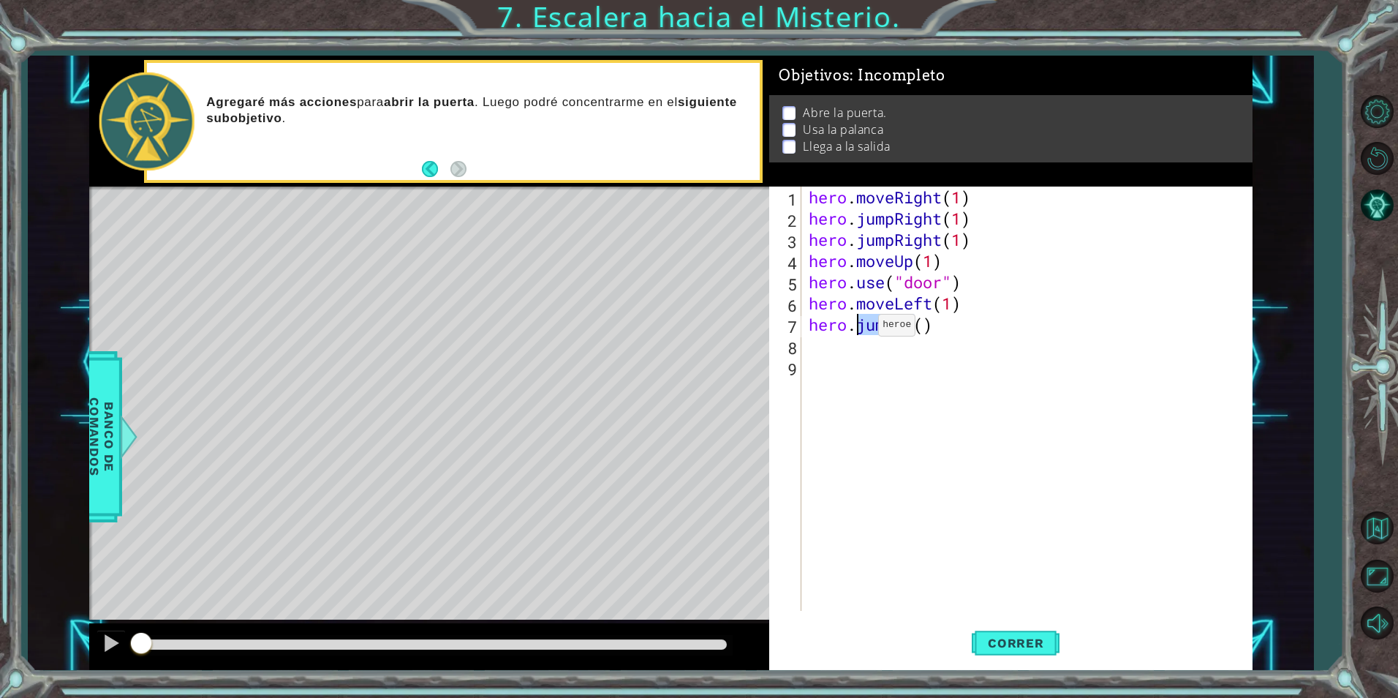
drag, startPoint x: 912, startPoint y: 325, endPoint x: 856, endPoint y: 328, distance: 55.7
click at [856, 328] on div "hero . moveRight ( 1 ) hero . jumpRight ( 1 ) hero . jumpRight ( 1 ) hero . mov…" at bounding box center [1030, 419] width 449 height 467
click at [899, 324] on div "hero . moveRight ( 1 ) hero . jumpRight ( 1 ) hero . jumpRight ( 1 ) hero . mov…" at bounding box center [1030, 419] width 449 height 467
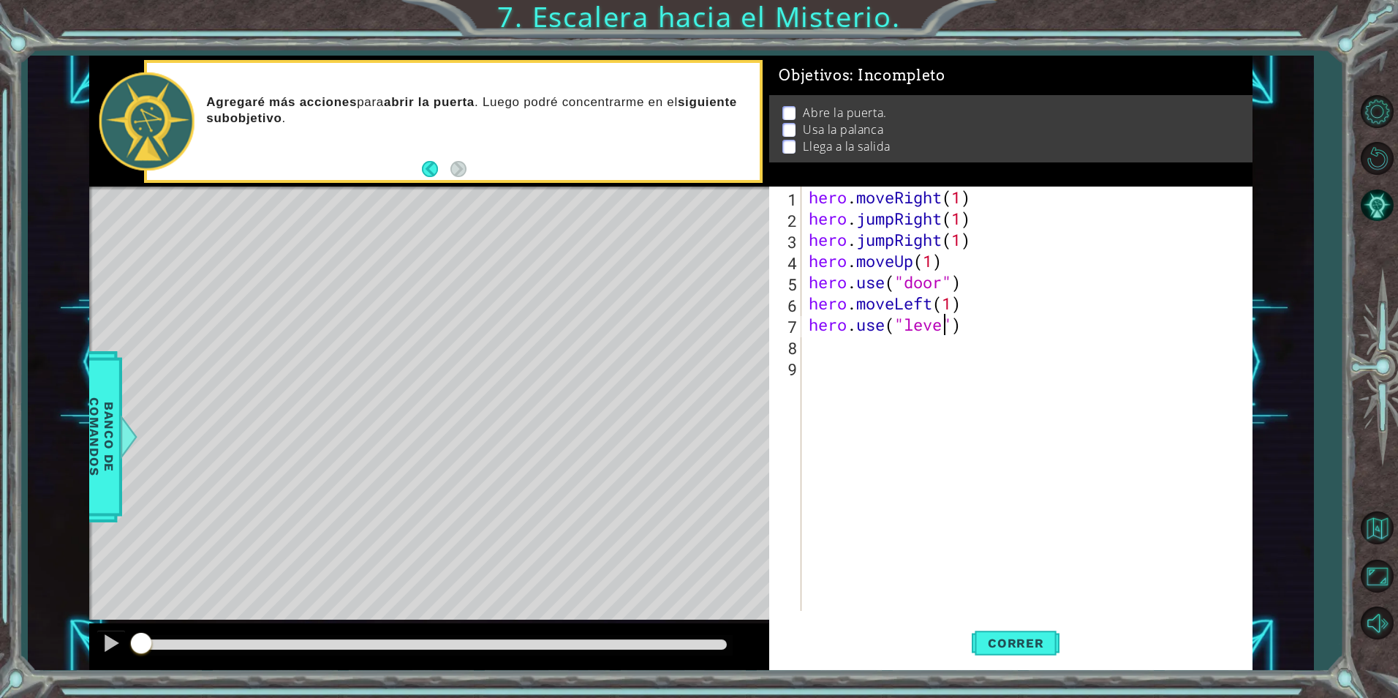
type textarea "hero.use("lever")"
click at [879, 355] on div "hero . moveRight ( 1 ) hero . jumpRight ( 1 ) hero . jumpRight ( 1 ) hero . mov…" at bounding box center [1030, 419] width 449 height 467
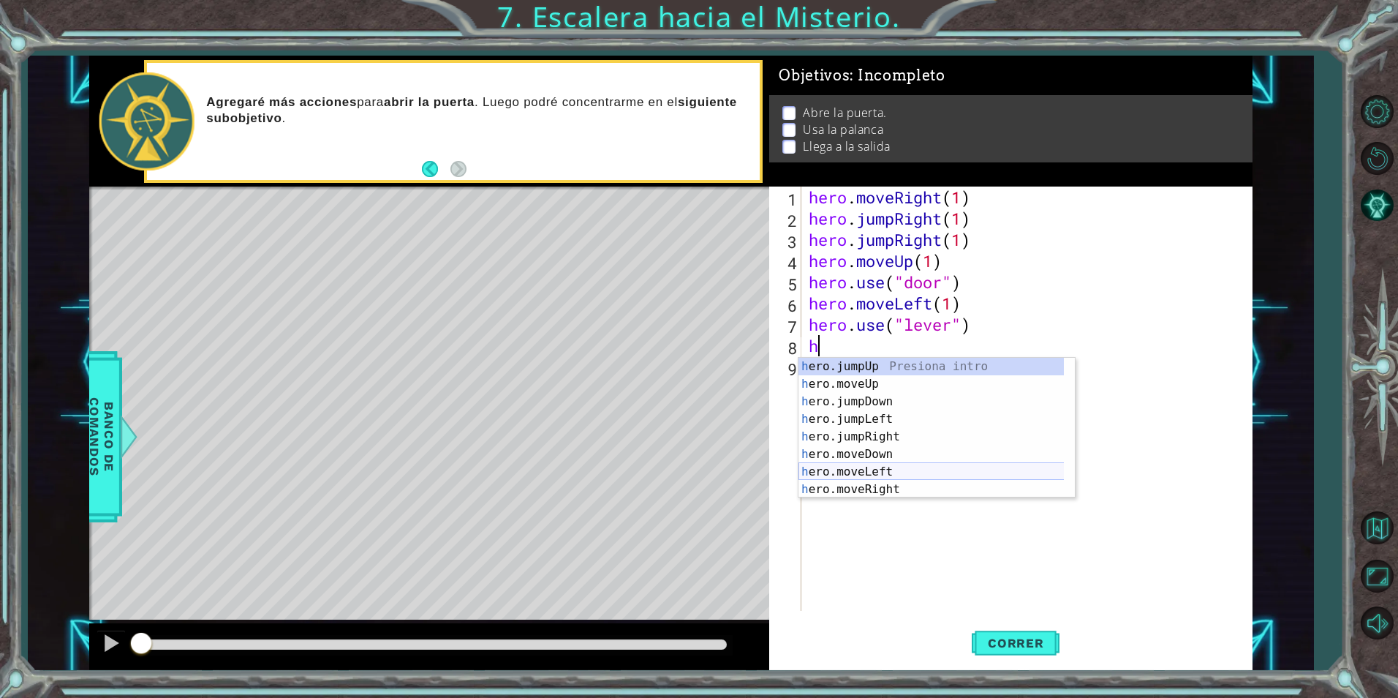
click at [890, 473] on div "h ero.jumpUp Presiona intro h ero.moveUp Presiona intro h ero.jumpDown Presiona…" at bounding box center [936, 445] width 276 height 175
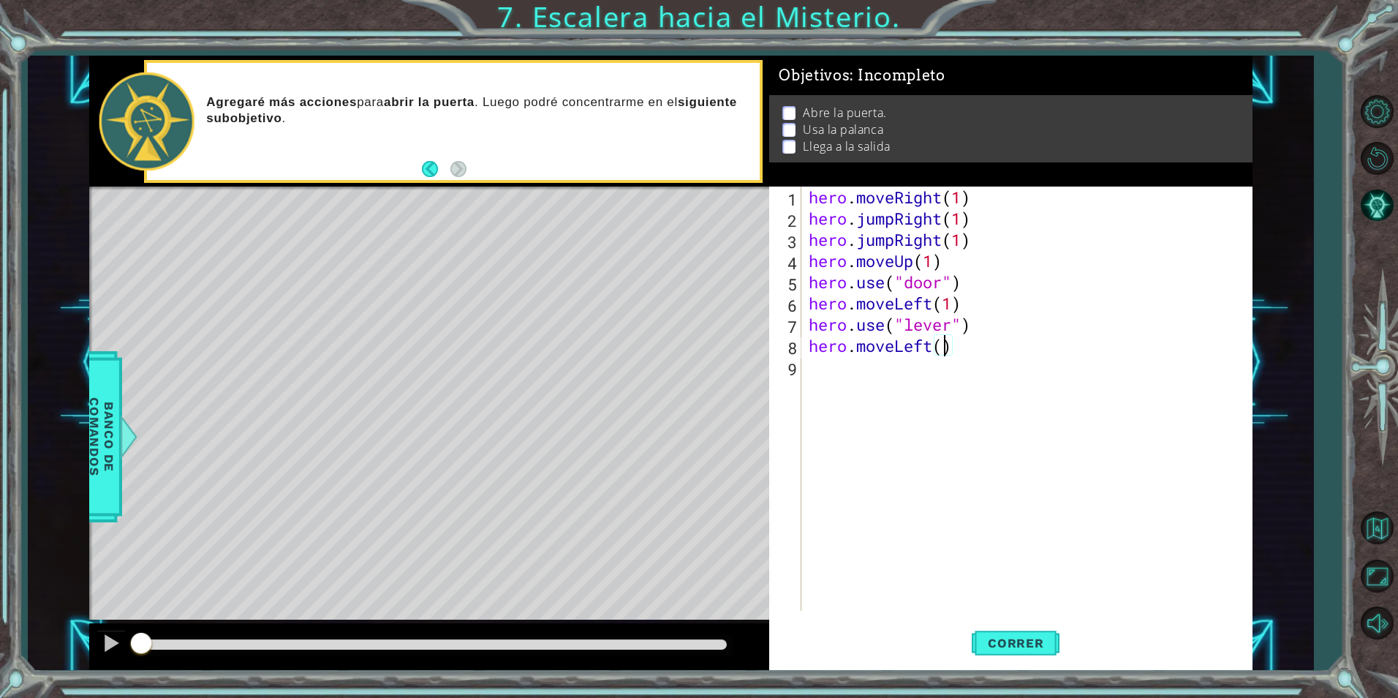
type textarea "hero.moveLeft(2)"
click at [948, 373] on div "hero . moveRight ( 1 ) hero . jumpRight ( 1 ) hero . jumpRight ( 1 ) hero . mov…" at bounding box center [1030, 419] width 449 height 467
type textarea "h"
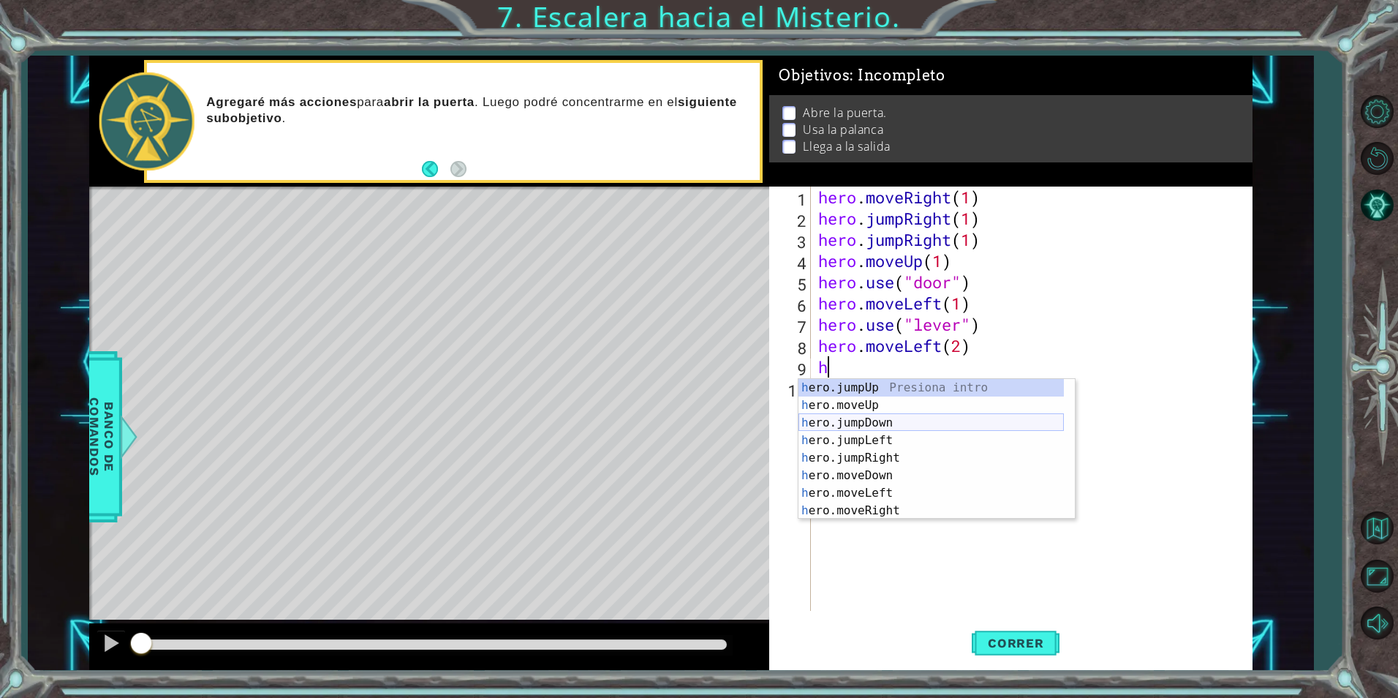
click at [880, 426] on div "h ero.jumpUp Presiona intro h ero.moveUp Presiona intro h ero.jumpDown Presiona…" at bounding box center [930, 466] width 265 height 175
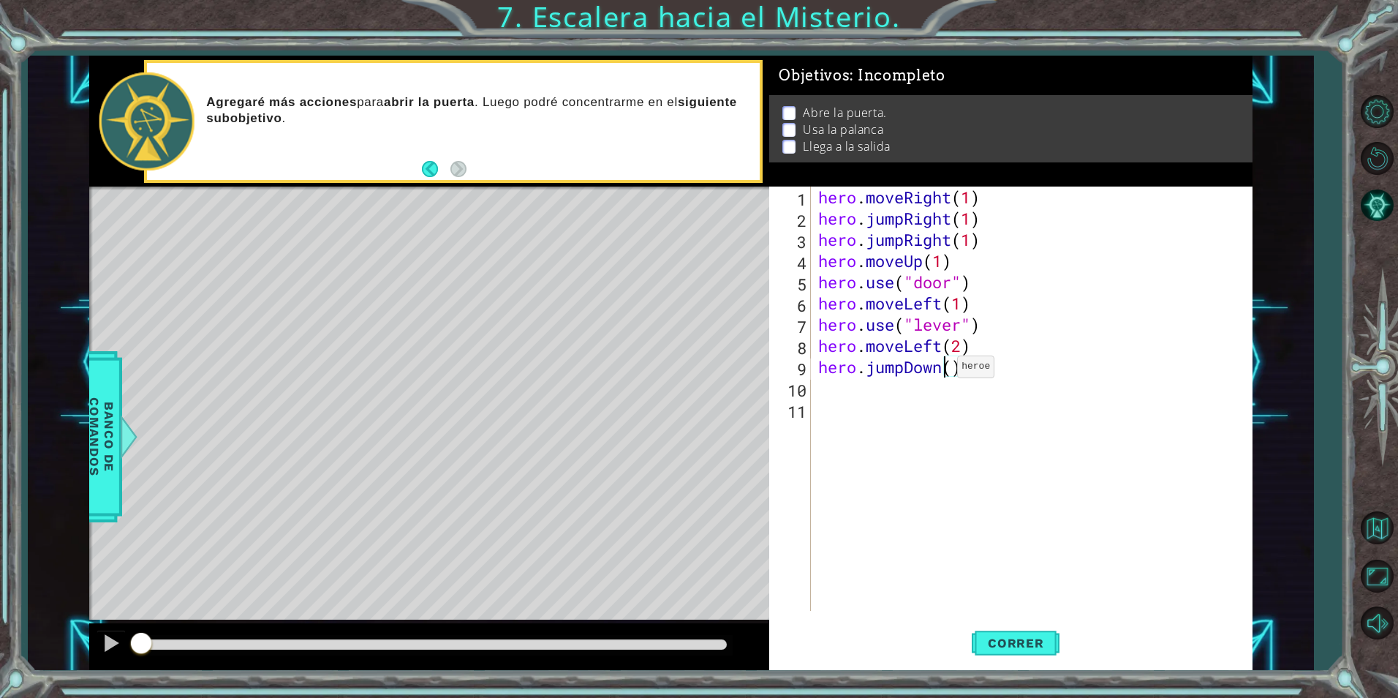
click at [945, 370] on div "hero . moveRight ( 1 ) hero . jumpRight ( 1 ) hero . jumpRight ( 1 ) hero . mov…" at bounding box center [1035, 419] width 440 height 467
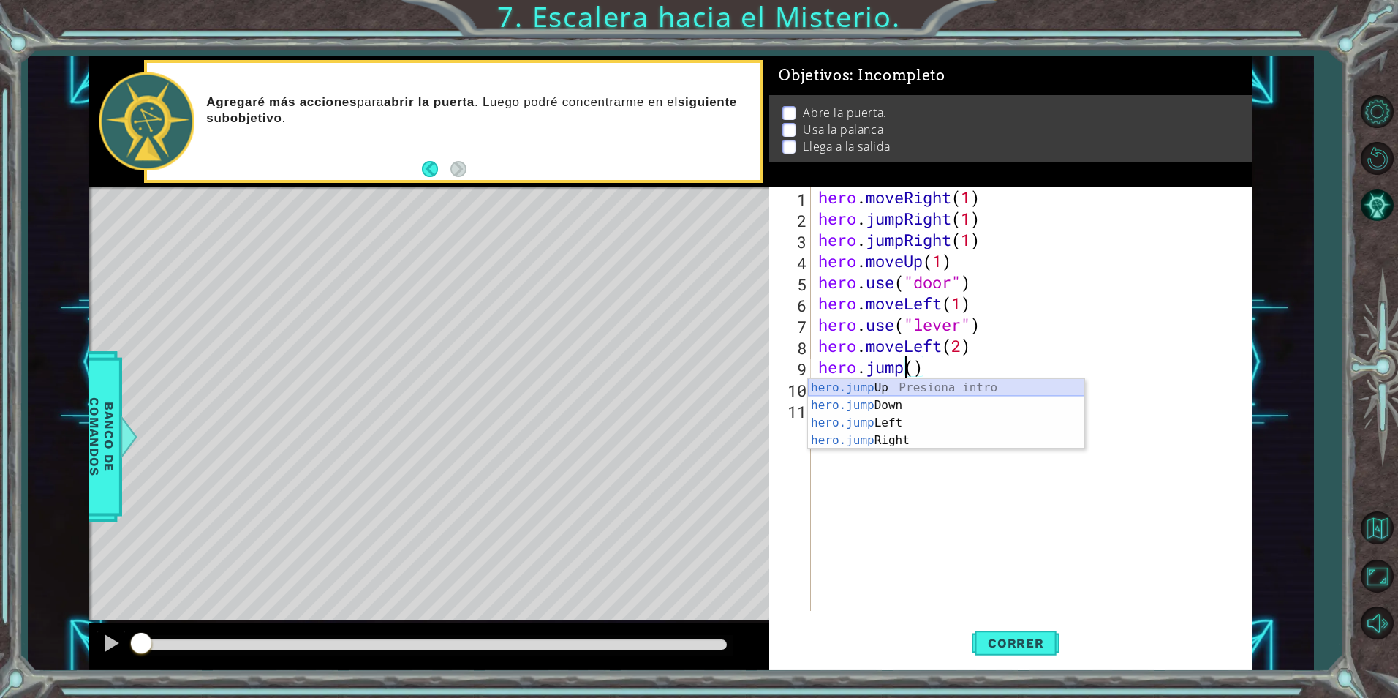
click at [948, 387] on div "hero.jump Up Presiona intro hero.jump Down Presiona intro hero.jump Left Presio…" at bounding box center [946, 431] width 276 height 105
type textarea "hero.jumpUp()"
type textarea "hero.jumpUp(1)"
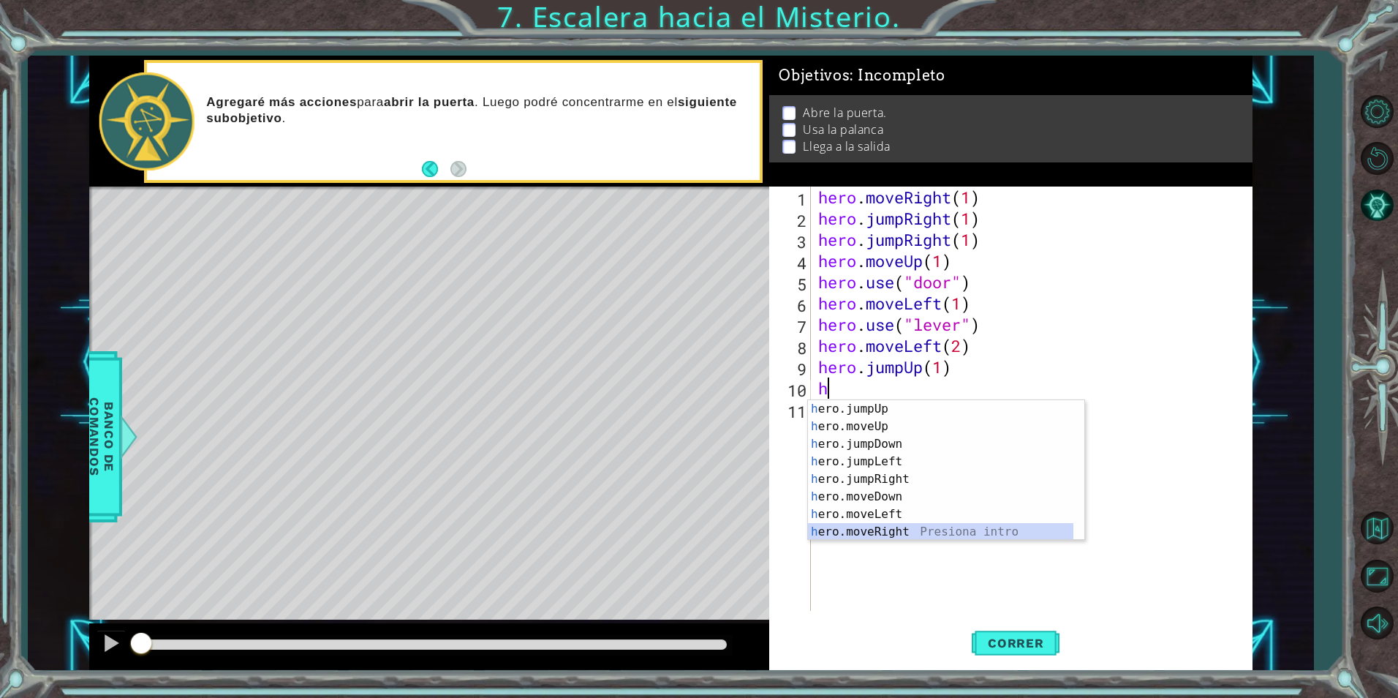
click at [896, 530] on div "h ero.jumpUp Presiona intro h ero.moveUp Presiona intro h ero.jumpDown Presiona…" at bounding box center [940, 487] width 265 height 175
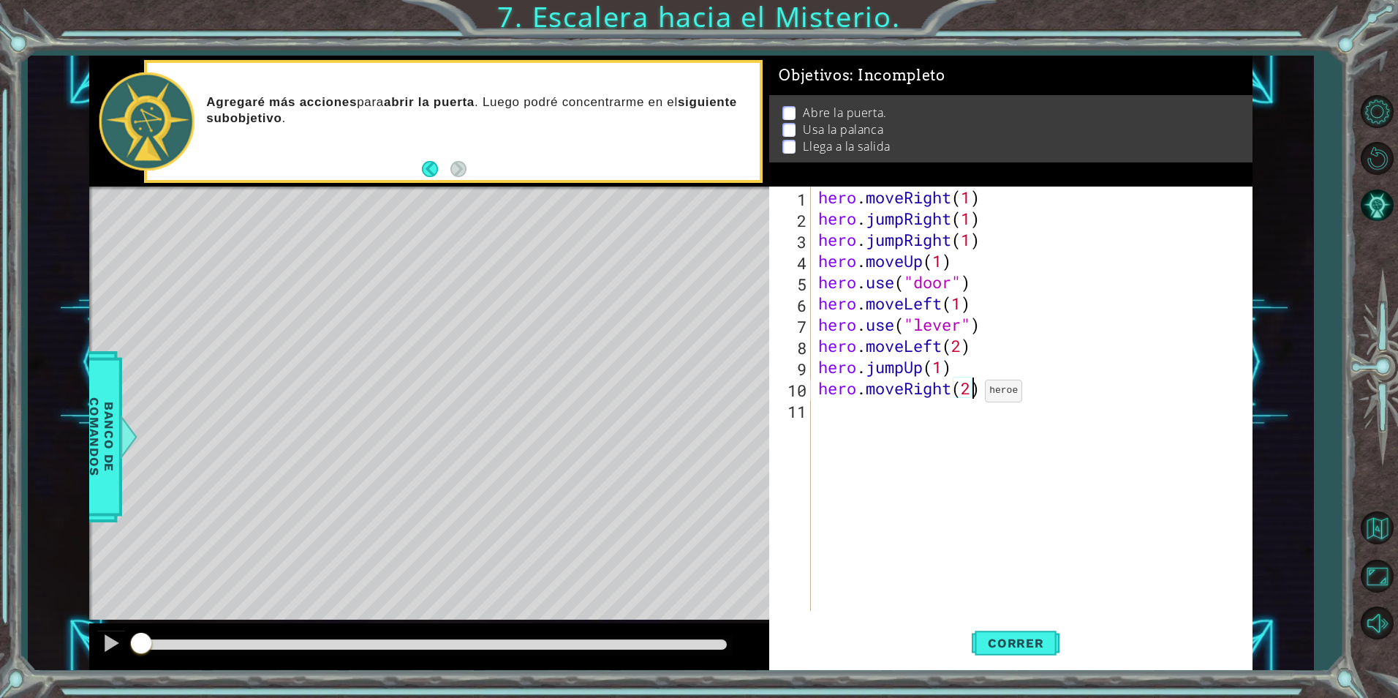
scroll to position [0, 7]
click at [1011, 639] on span "Correr" at bounding box center [1016, 642] width 86 height 15
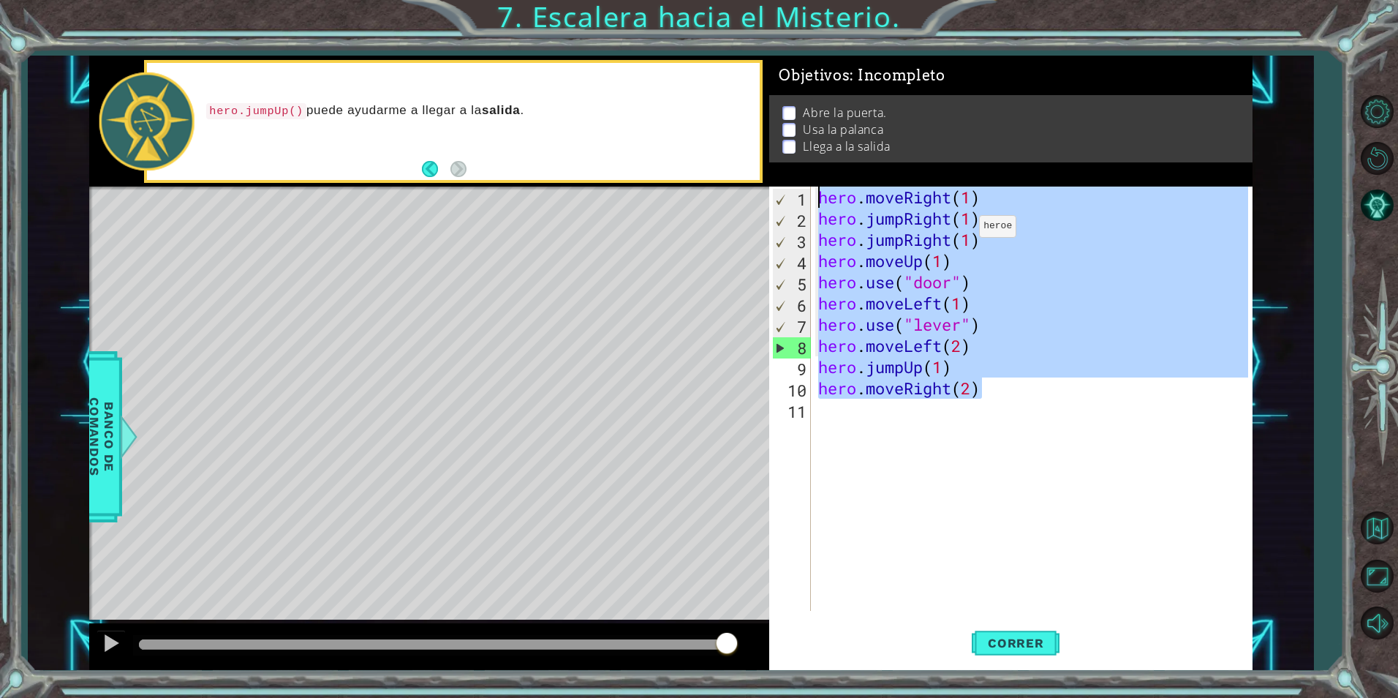
drag, startPoint x: 1049, startPoint y: 388, endPoint x: 788, endPoint y: -54, distance: 513.0
click at [788, 0] on html "1 ההההההההההההההההההההההההההההההההההההההההההההההההההההההההההההההההההההההההההההה…" at bounding box center [699, 349] width 1398 height 698
type textarea "hero.moveRight(1) hero.jumpRight(1)"
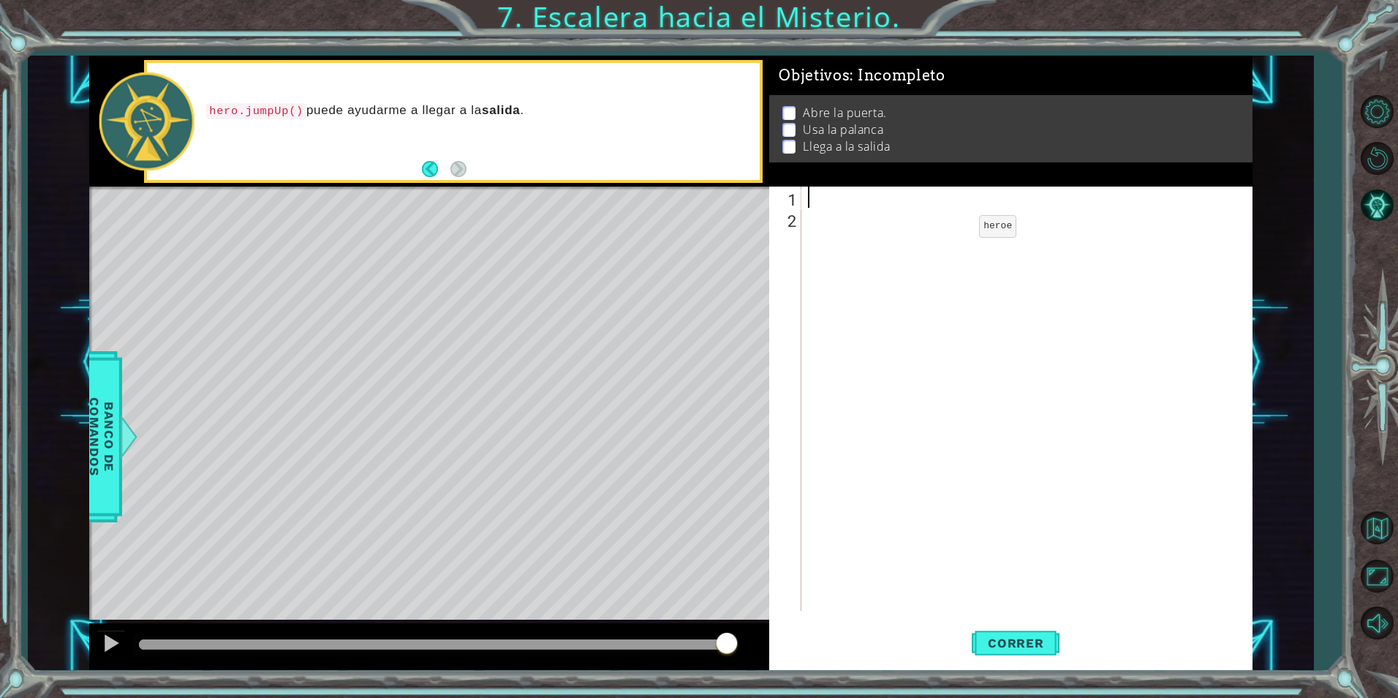
scroll to position [0, 0]
